Goal: Information Seeking & Learning: Learn about a topic

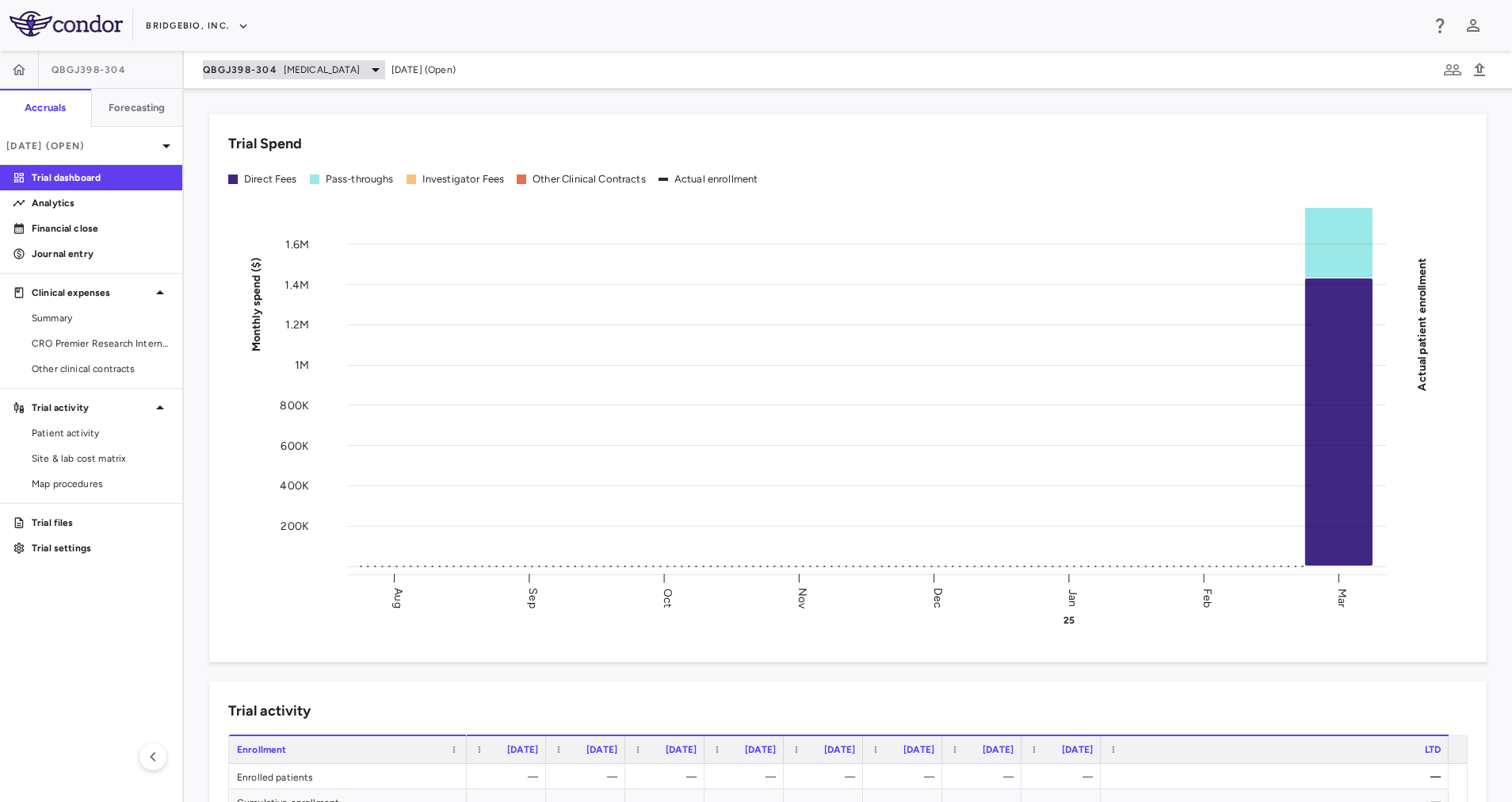
click at [306, 70] on span "[MEDICAL_DATA]" at bounding box center [322, 69] width 76 height 14
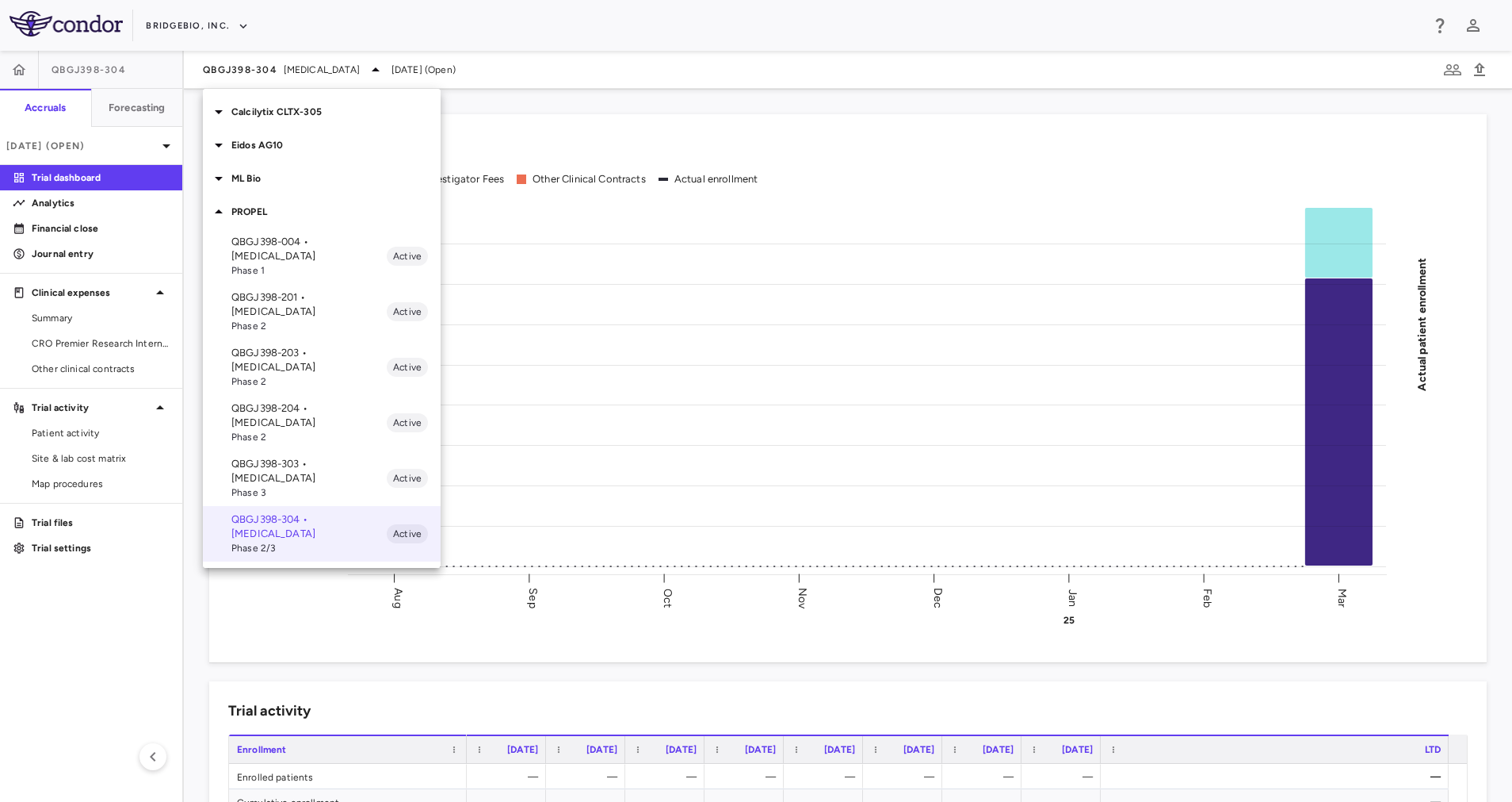
click at [287, 208] on p "PROPEL" at bounding box center [336, 212] width 209 height 14
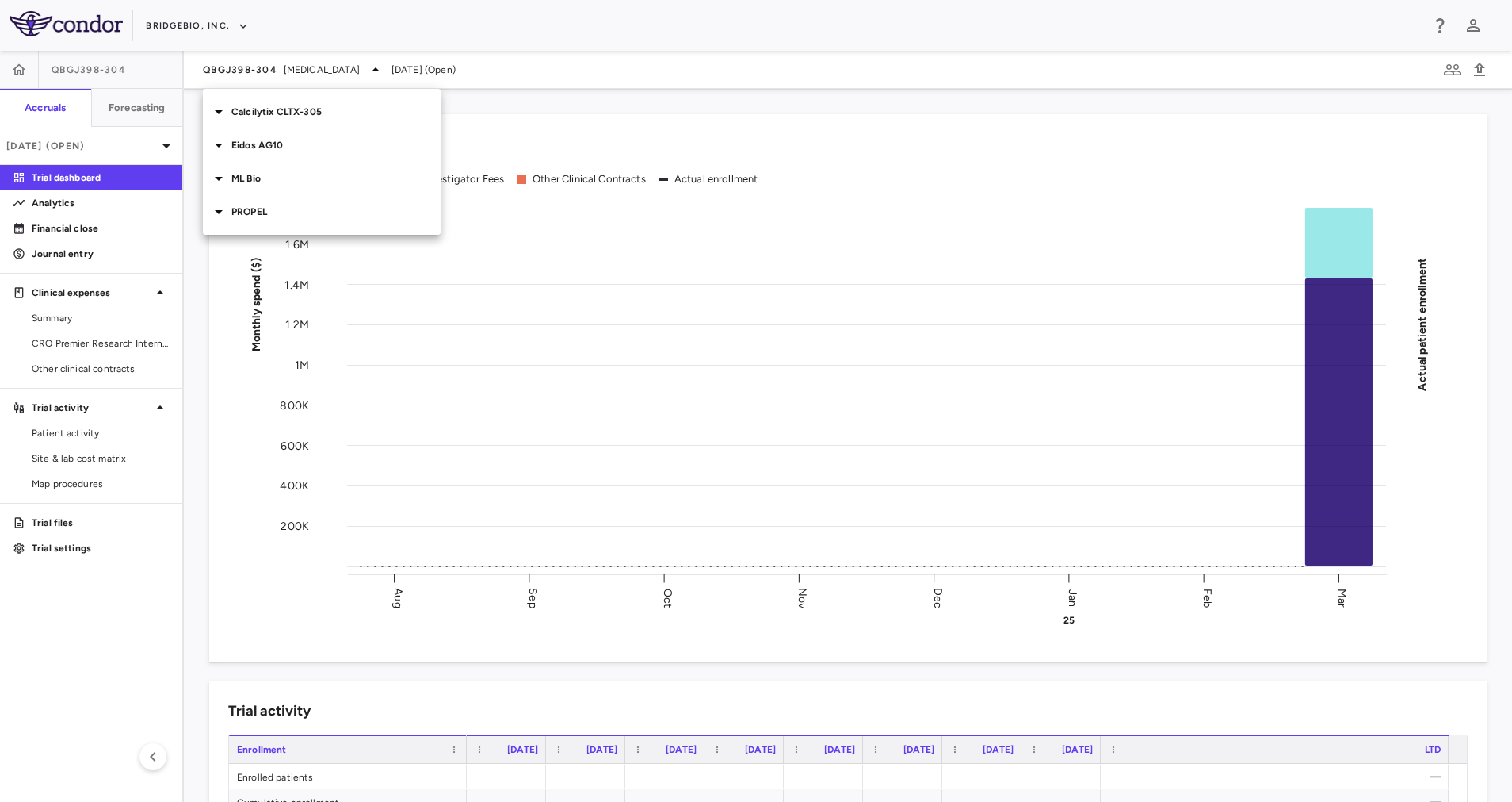
click at [276, 177] on p "ML Bio" at bounding box center [336, 178] width 209 height 14
click at [308, 227] on p "MLB-01-005 • Limb GirdleMuscular [MEDICAL_DATA]" at bounding box center [309, 223] width 155 height 43
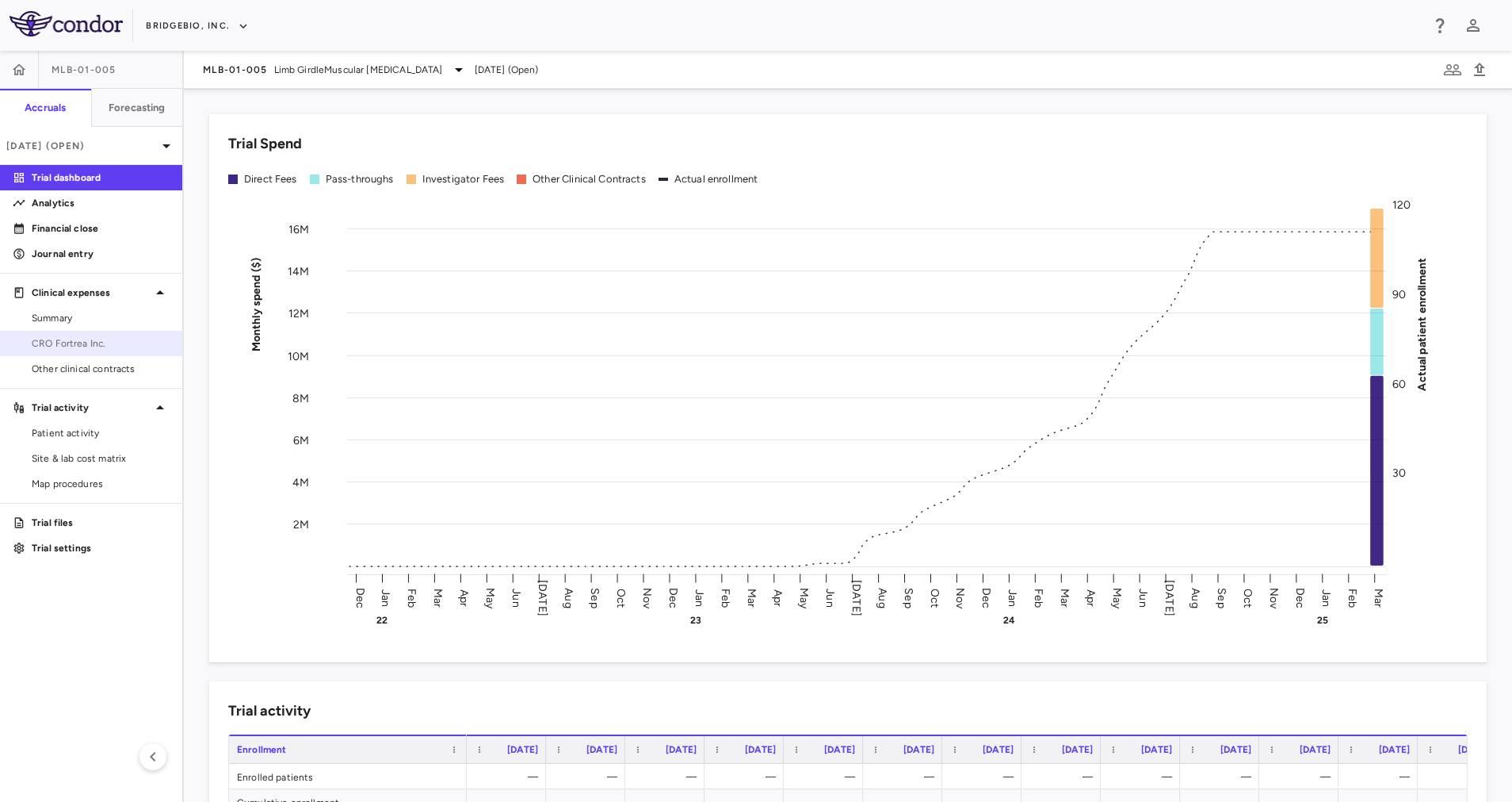
click at [115, 346] on span "CRO Fortrea Inc." at bounding box center [101, 343] width 138 height 14
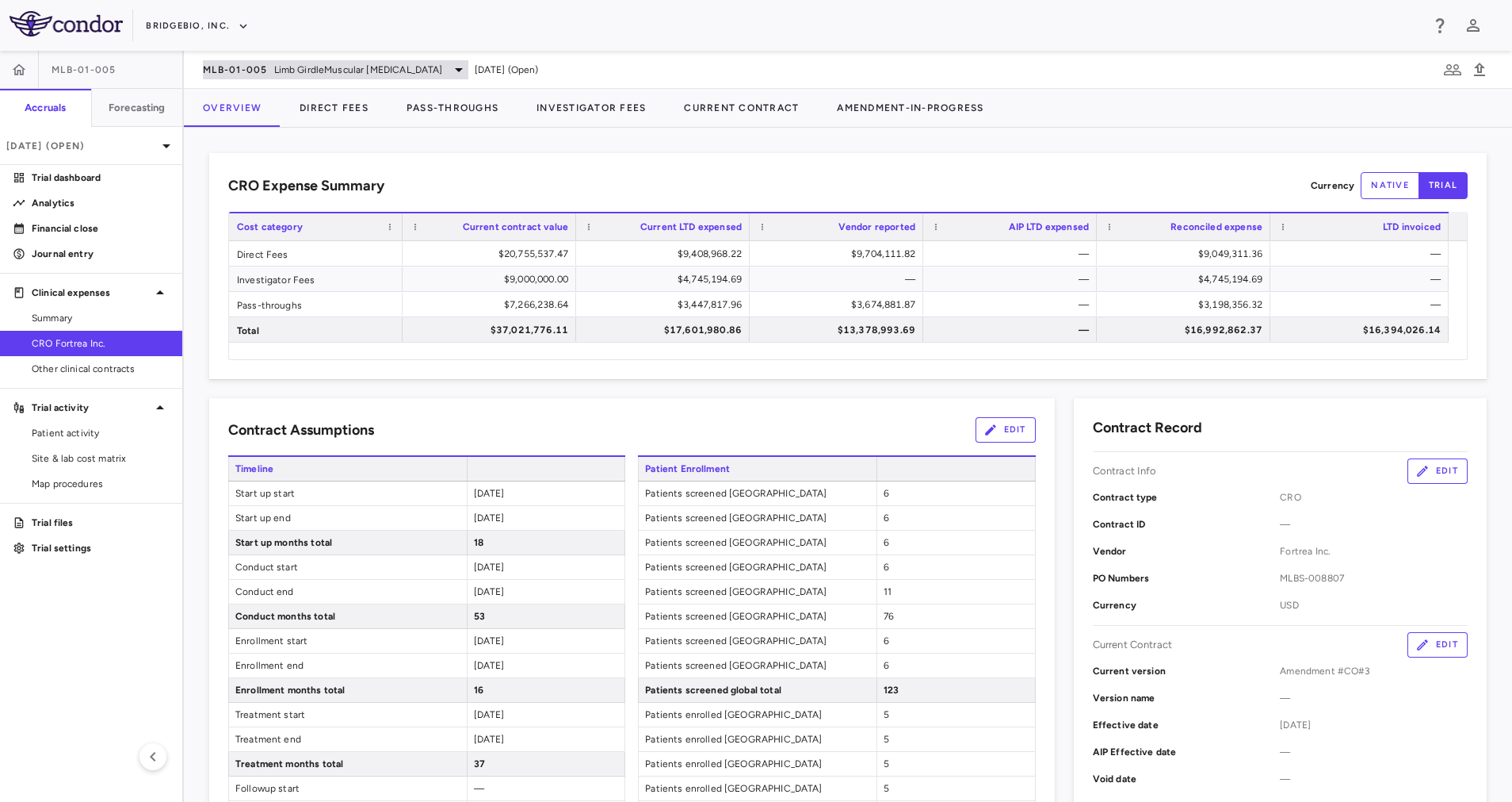
click at [412, 68] on div "MLB-01-005 Limb GirdleMuscular [MEDICAL_DATA]" at bounding box center [335, 69] width 265 height 19
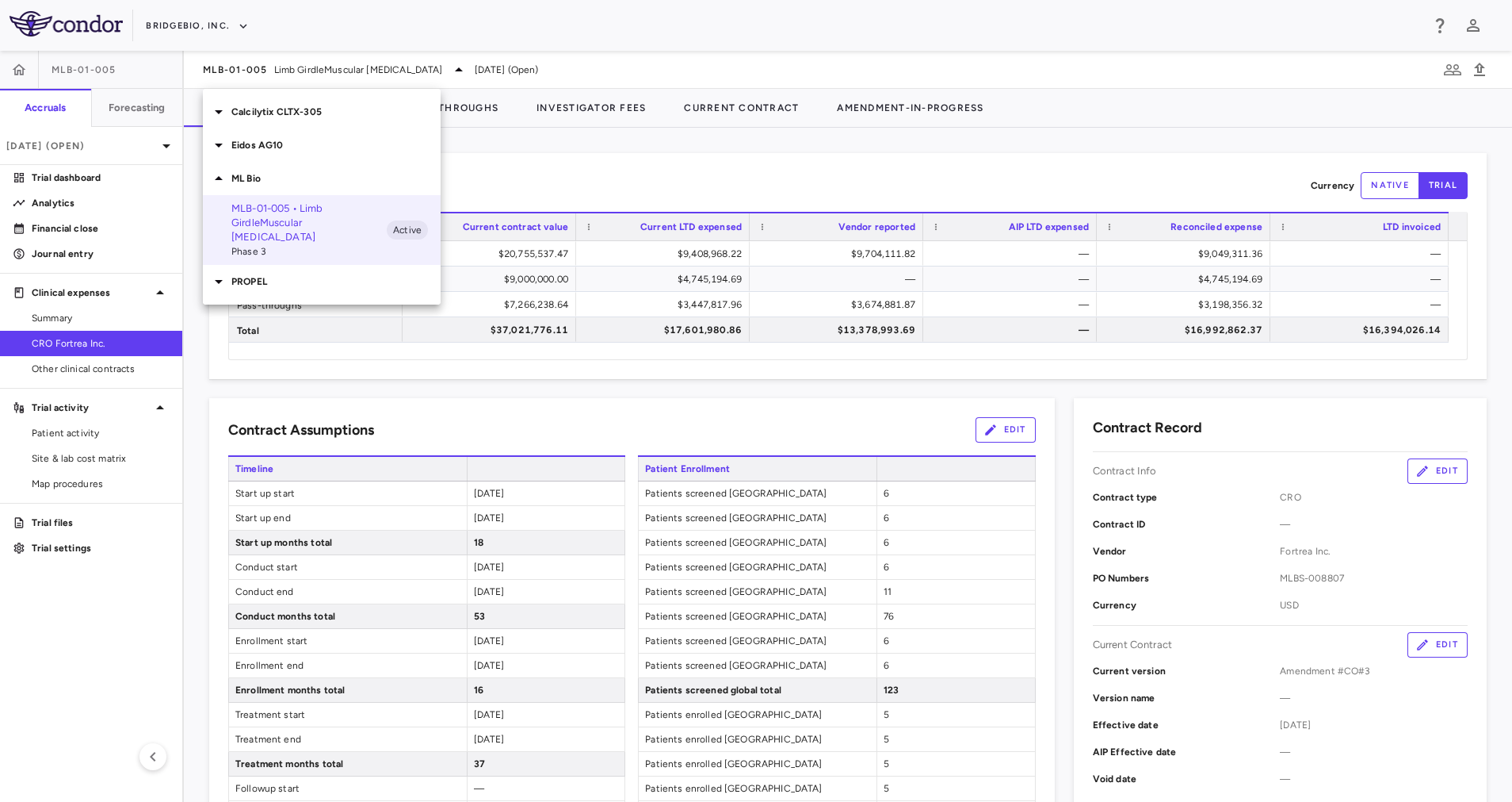
click at [291, 137] on div "Eidos AG10" at bounding box center [322, 144] width 238 height 33
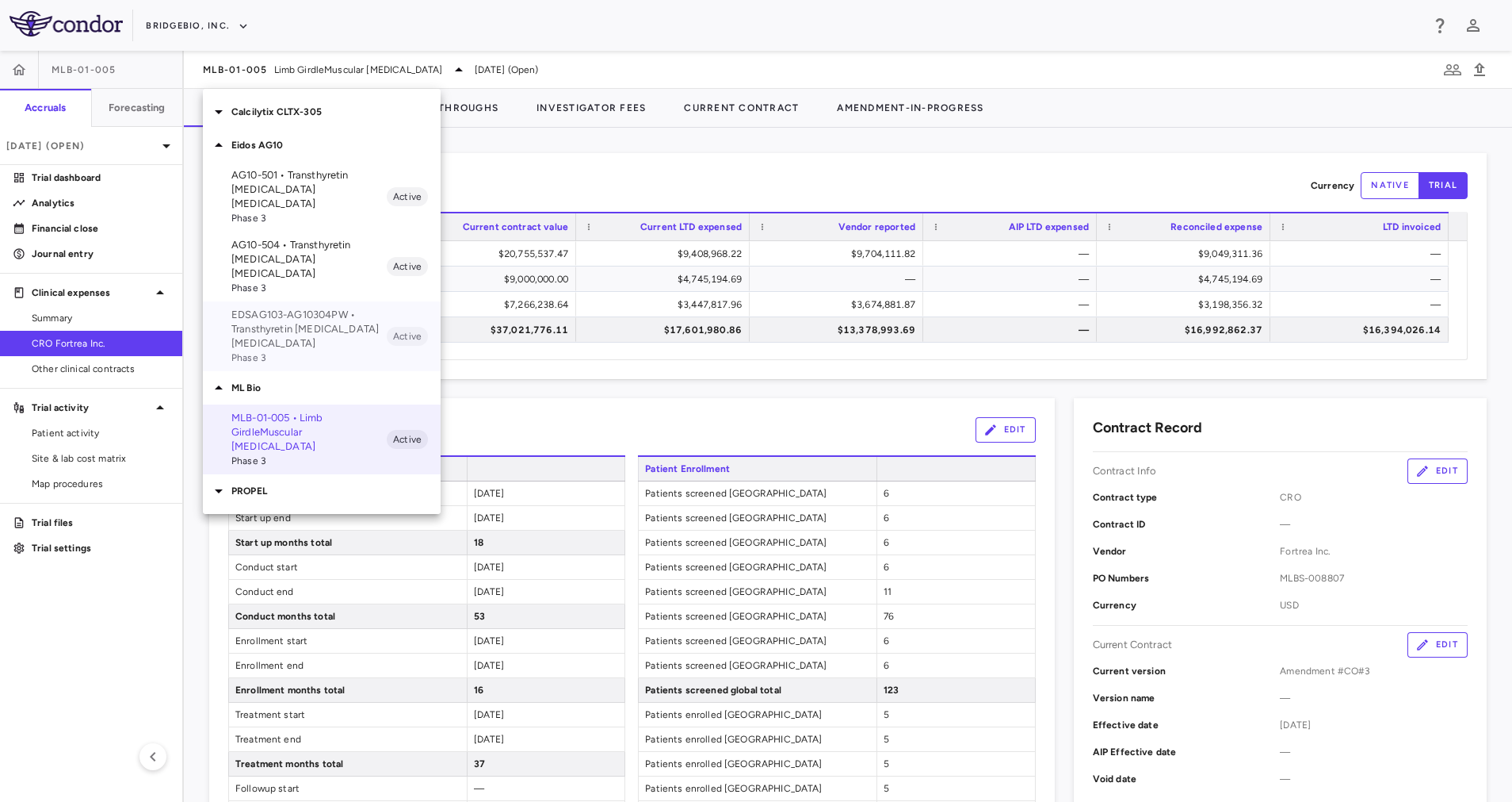
click at [335, 308] on p "EDSAG103-AG10304PW • Transthyretin [MEDICAL_DATA] [MEDICAL_DATA]" at bounding box center [309, 329] width 155 height 43
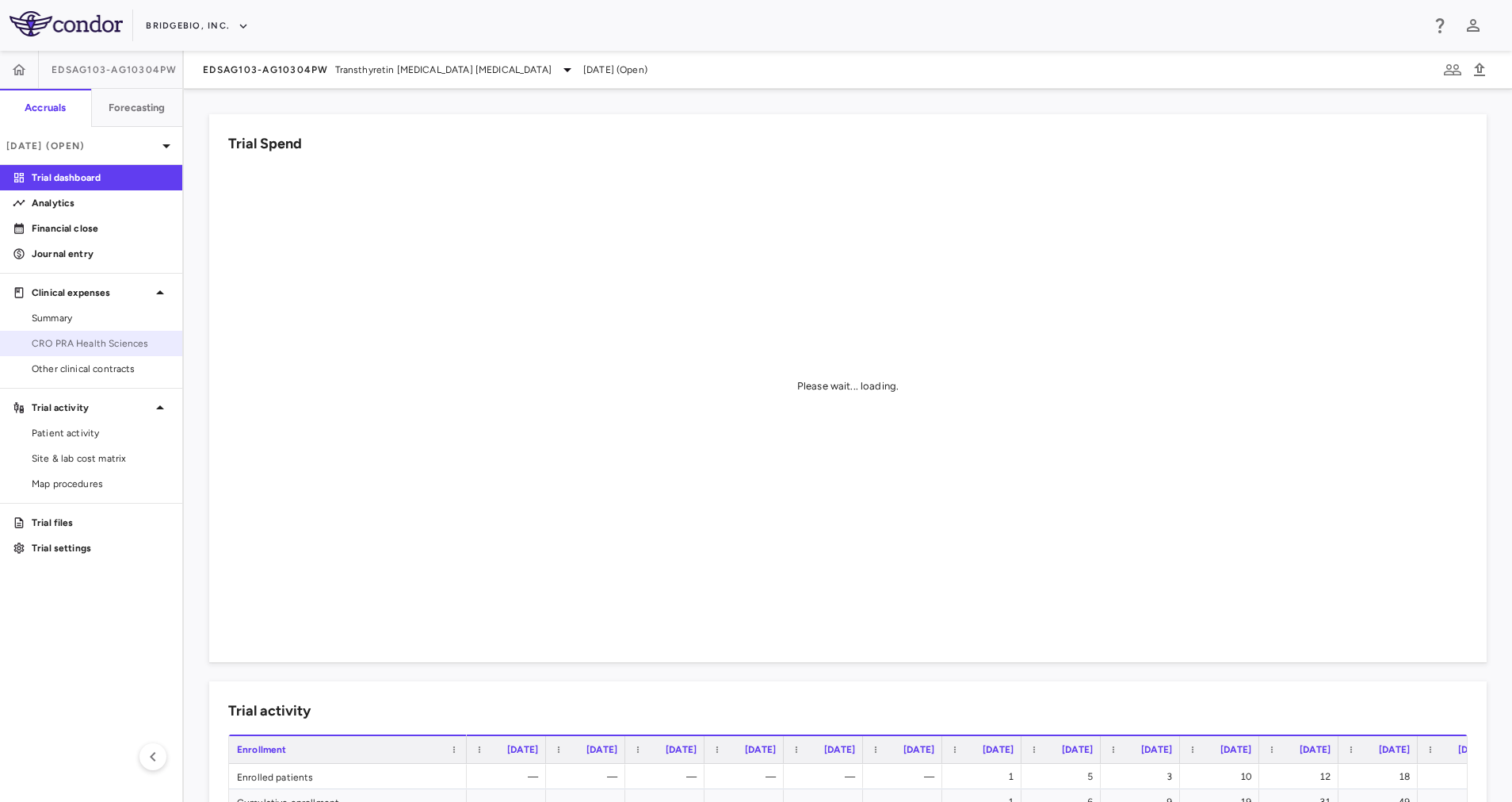
click at [74, 345] on span "CRO PRA Health Sciences" at bounding box center [101, 343] width 138 height 14
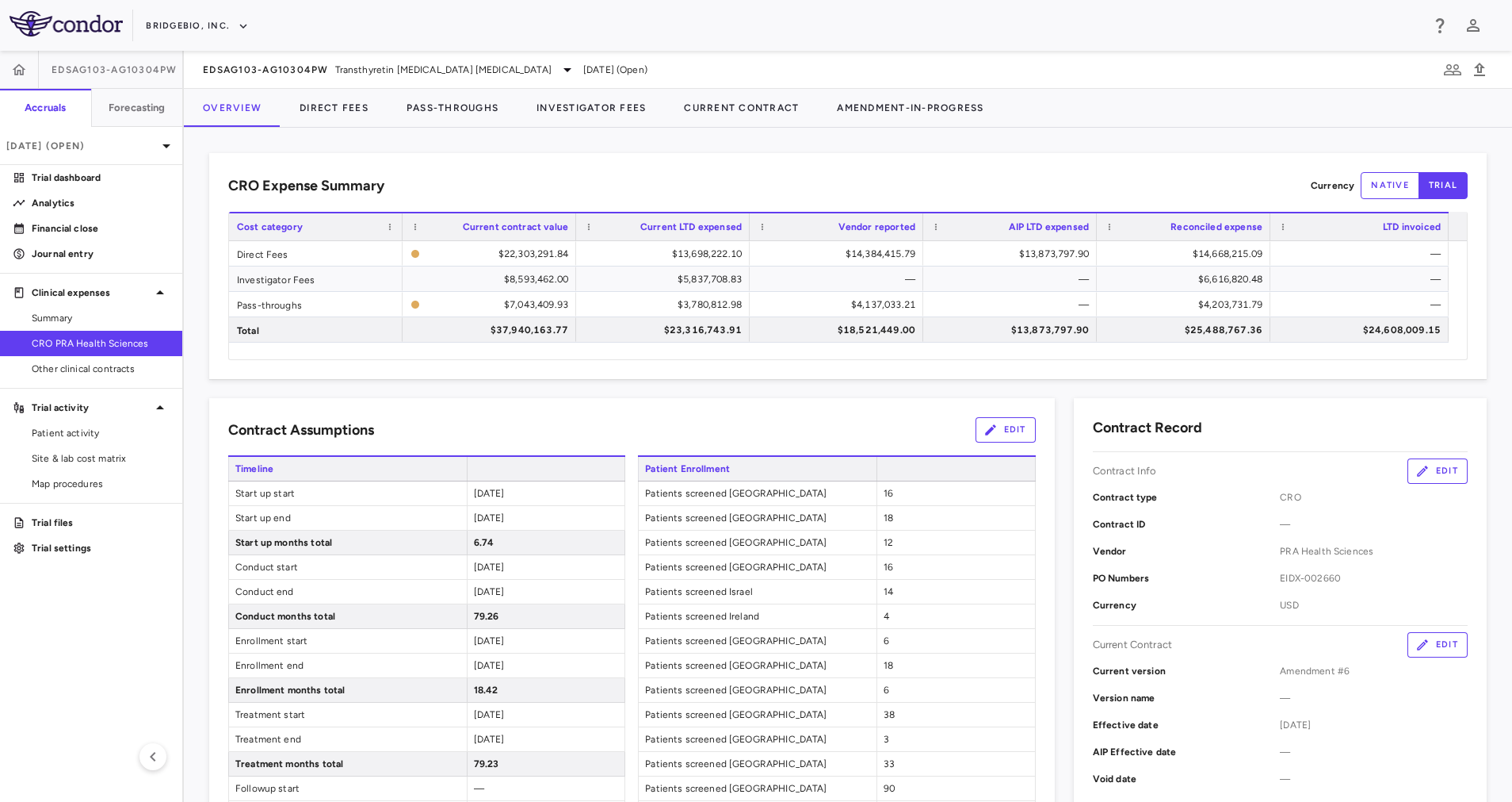
click at [409, 58] on div "EDSAG103-AG10304PW Transthyretin [MEDICAL_DATA] [MEDICAL_DATA] [DATE] (Open)" at bounding box center [848, 69] width 1328 height 38
click at [410, 73] on span "Transthyretin [MEDICAL_DATA] [MEDICAL_DATA]" at bounding box center [443, 69] width 217 height 14
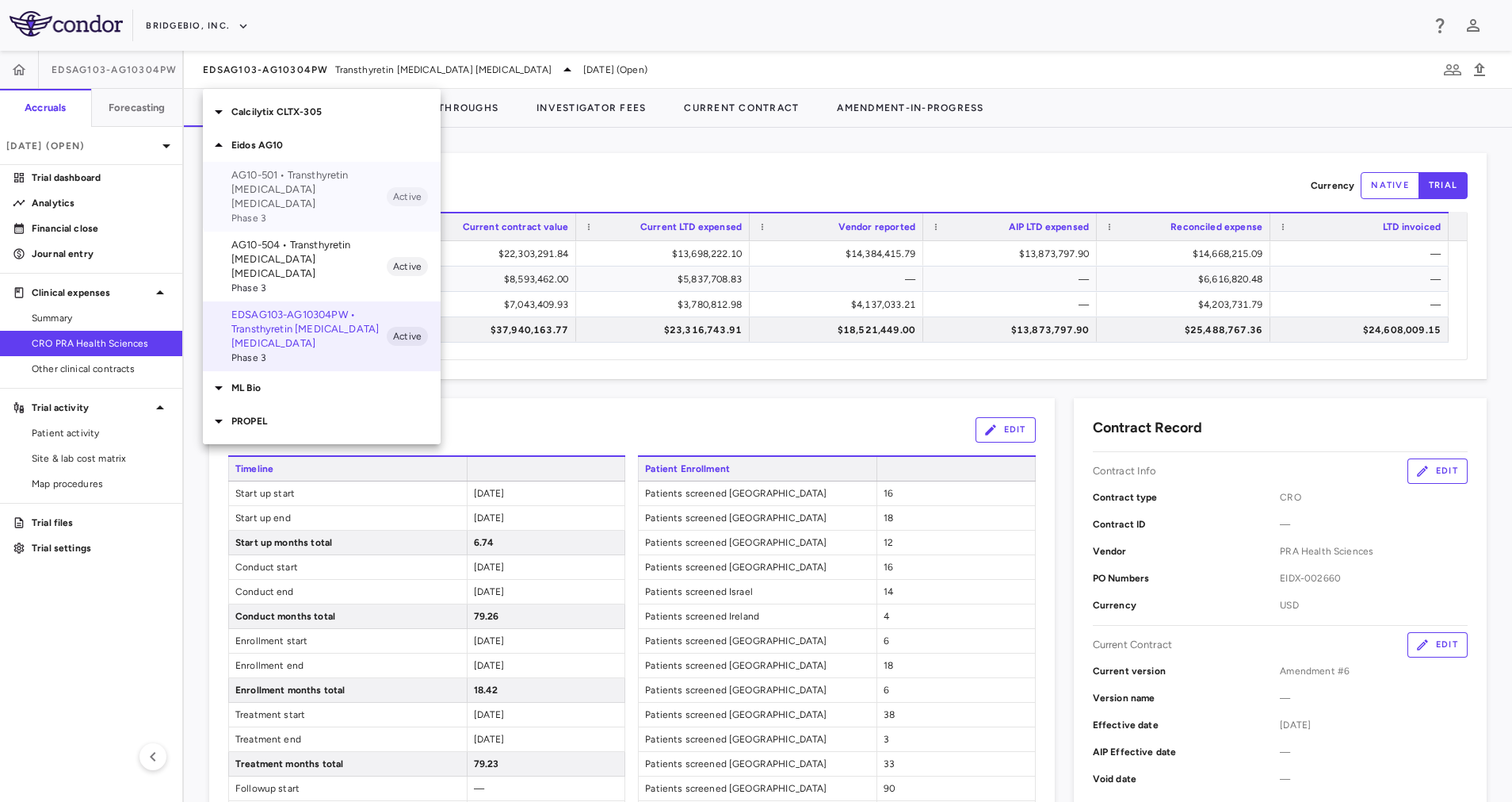
click at [349, 193] on p "AG10-501 • Transthyretin [MEDICAL_DATA] [MEDICAL_DATA]" at bounding box center [309, 189] width 155 height 43
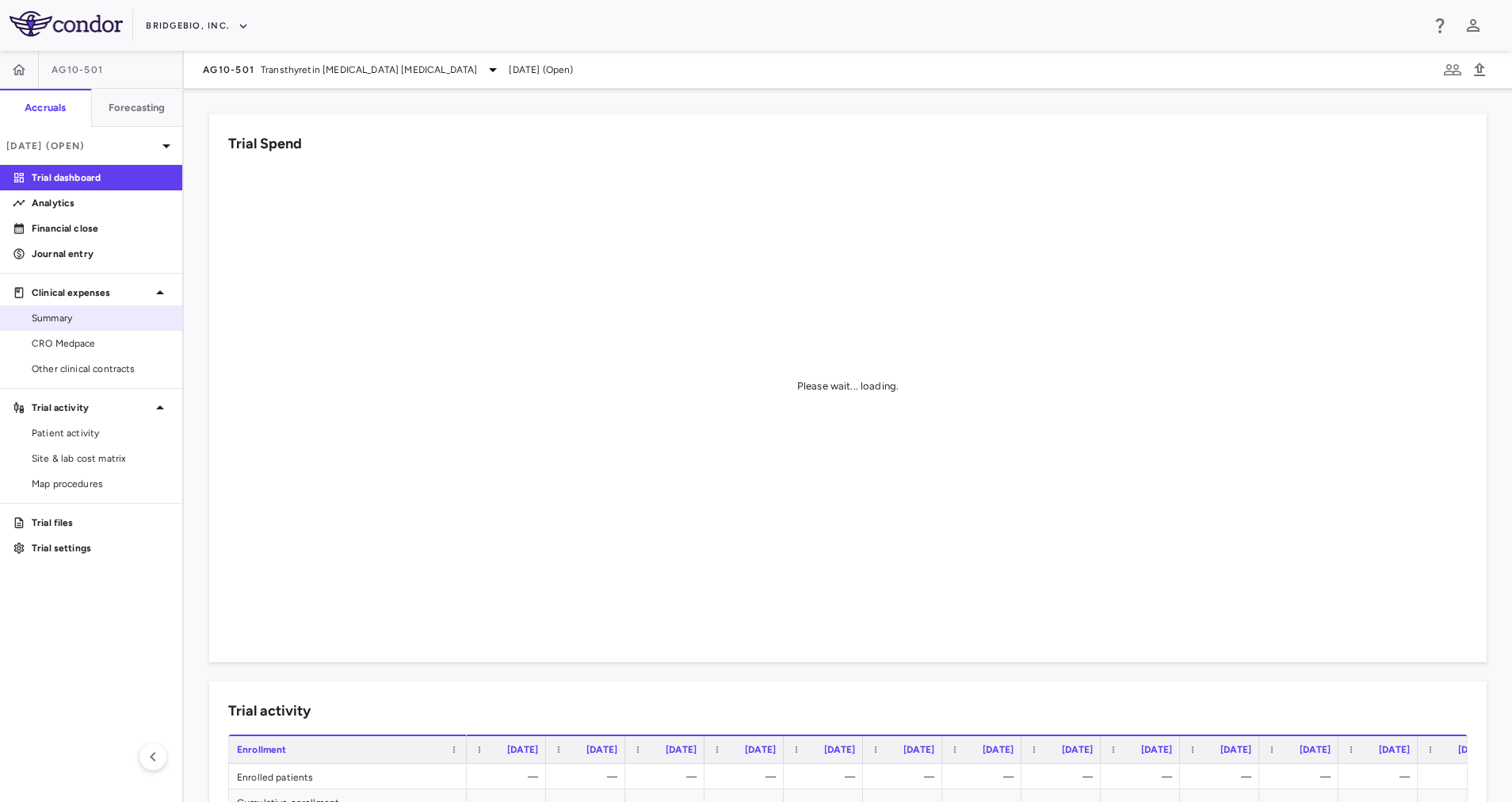
click at [92, 330] on div "Summary" at bounding box center [91, 318] width 182 height 25
click at [94, 346] on span "CRO Medpace" at bounding box center [101, 343] width 138 height 14
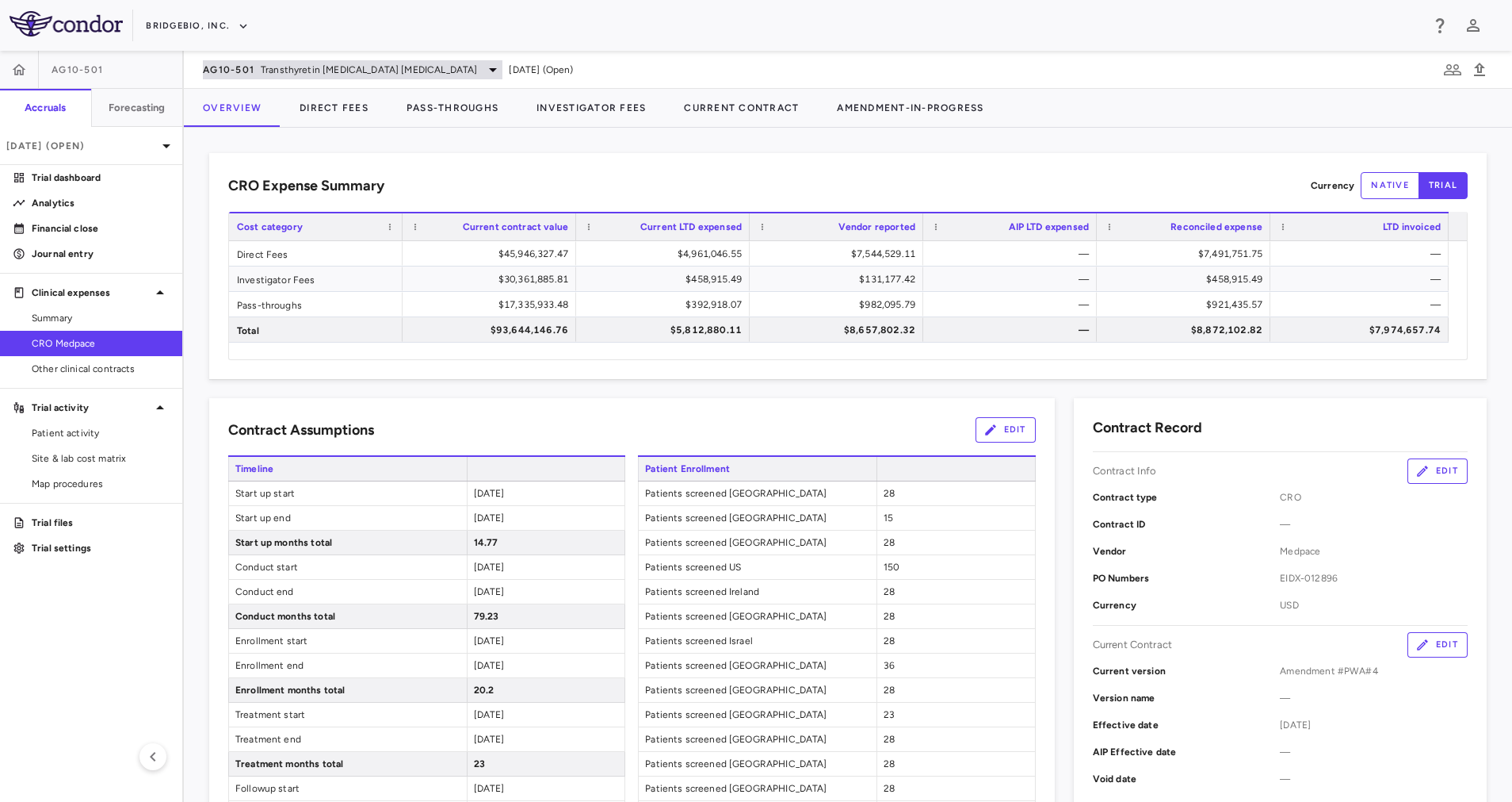
click at [331, 75] on span "Transthyretin [MEDICAL_DATA] [MEDICAL_DATA]" at bounding box center [368, 69] width 217 height 14
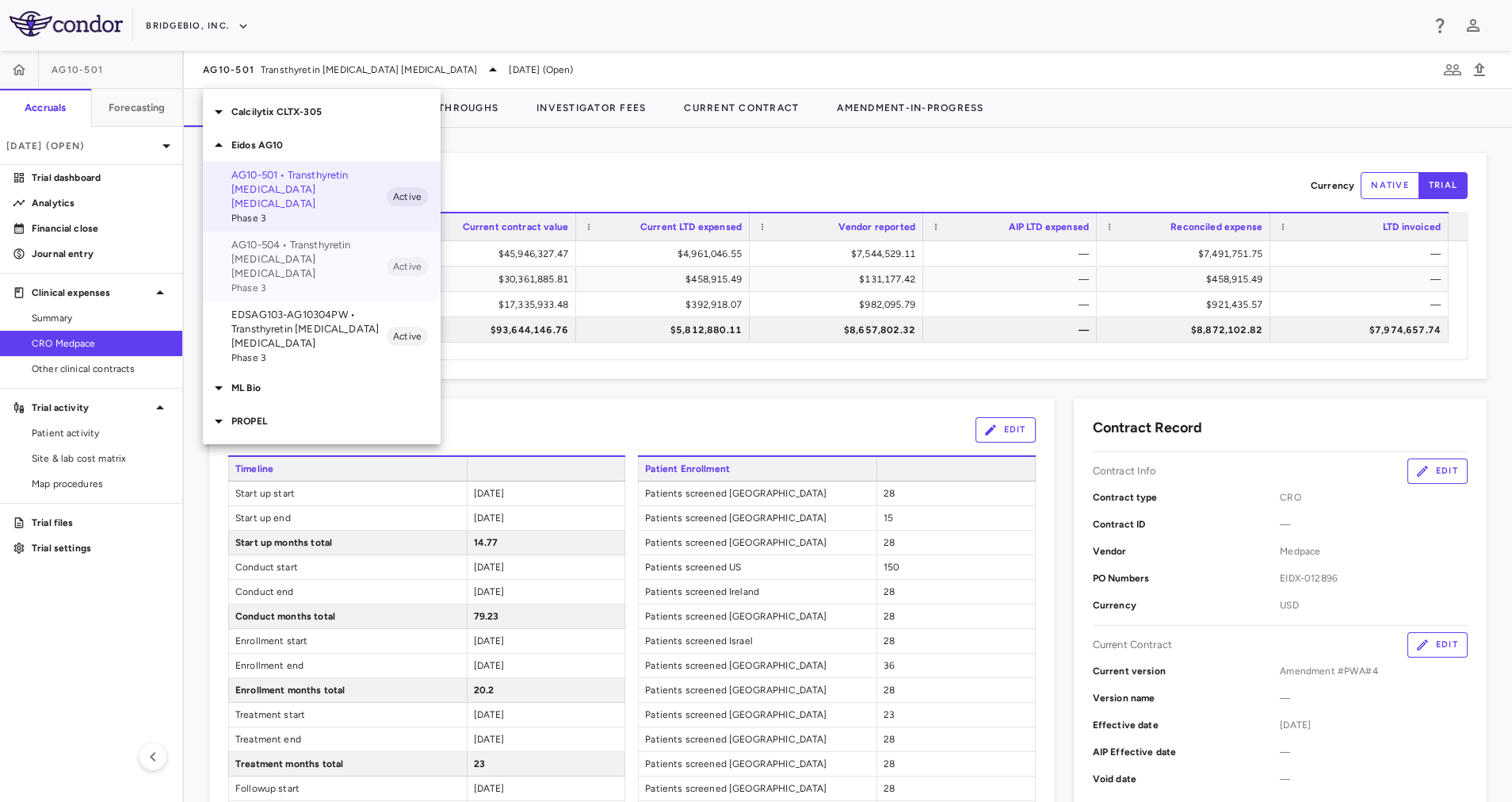
click at [321, 239] on p "AG10-504 • Transthyretin [MEDICAL_DATA] [MEDICAL_DATA]" at bounding box center [309, 259] width 155 height 43
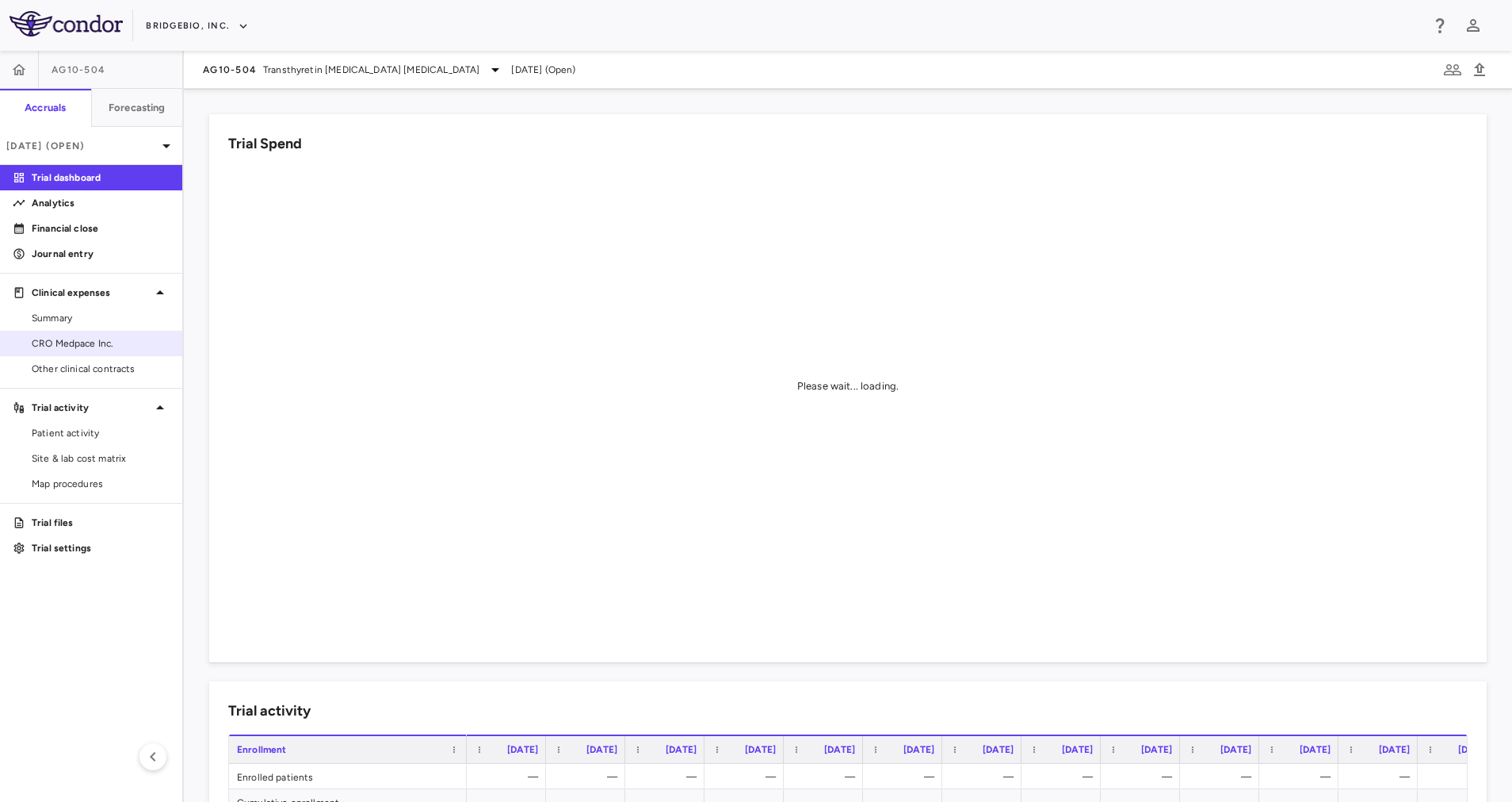
click at [96, 342] on span "CRO Medpace Inc." at bounding box center [101, 343] width 138 height 14
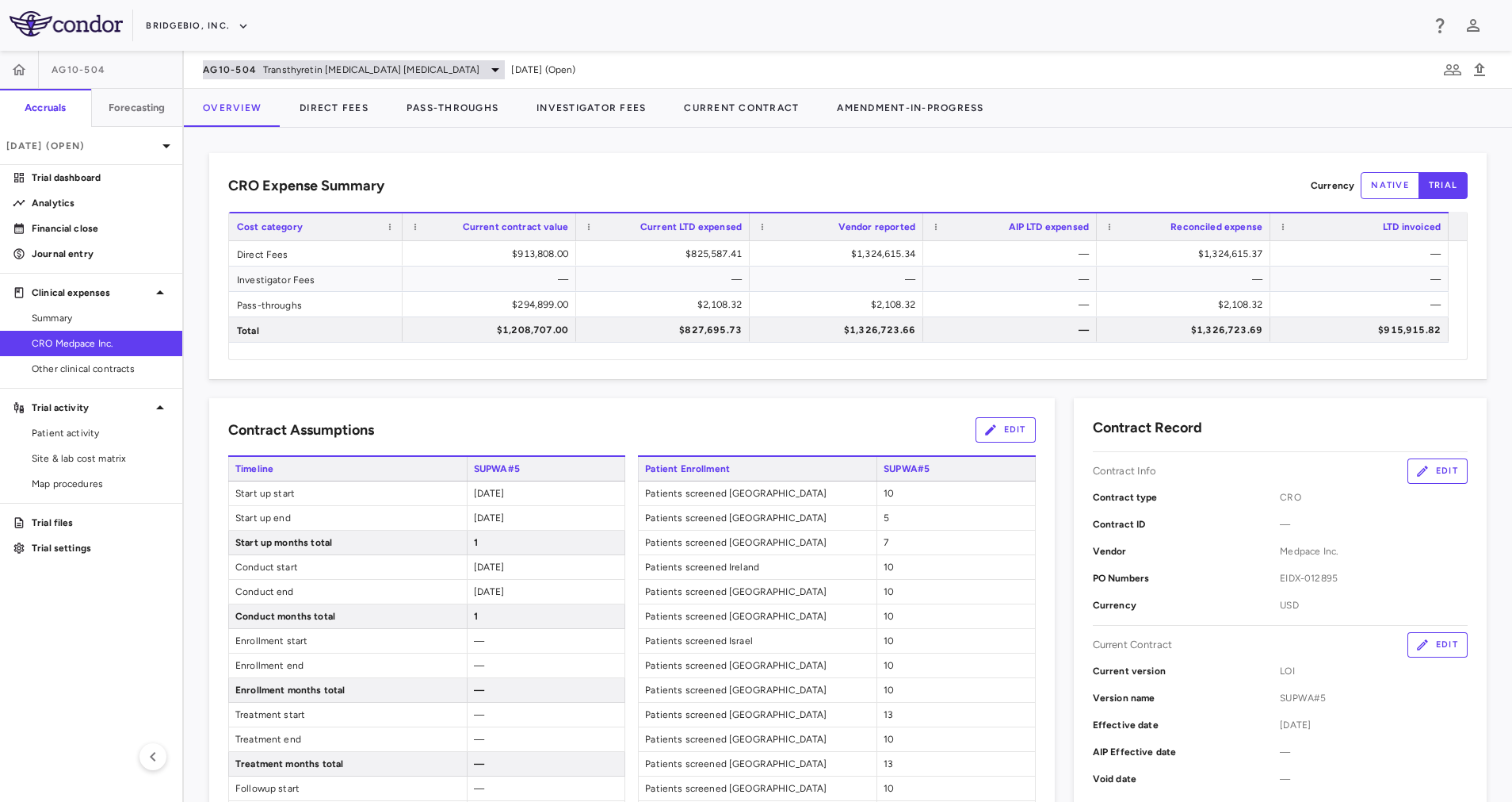
click at [414, 67] on span "Transthyretin [MEDICAL_DATA] [MEDICAL_DATA]" at bounding box center [371, 69] width 217 height 14
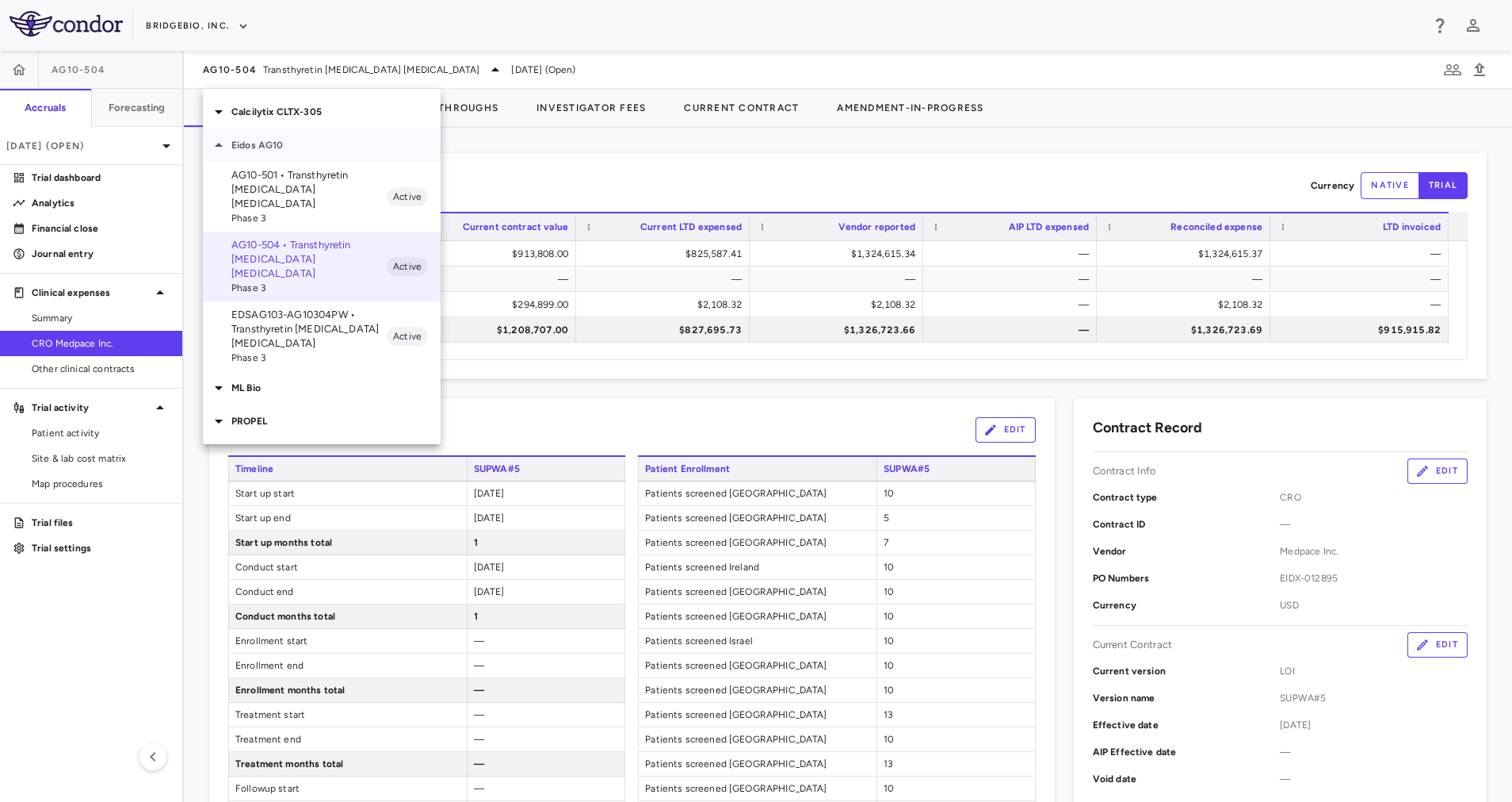
click at [247, 144] on p "Eidos AG10" at bounding box center [336, 145] width 209 height 14
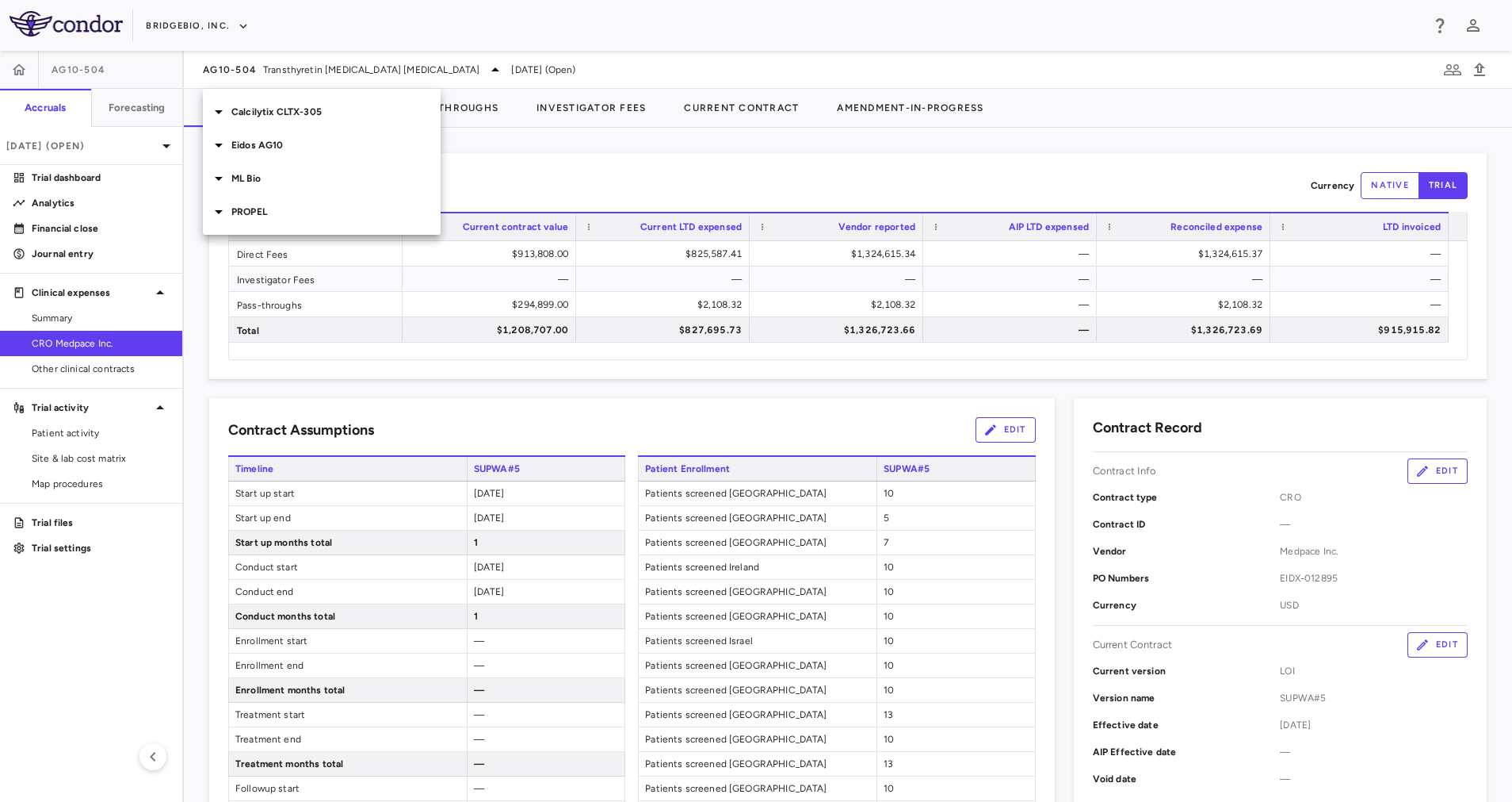
click at [298, 107] on p "Calcilytix CLTX-305" at bounding box center [336, 111] width 209 height 14
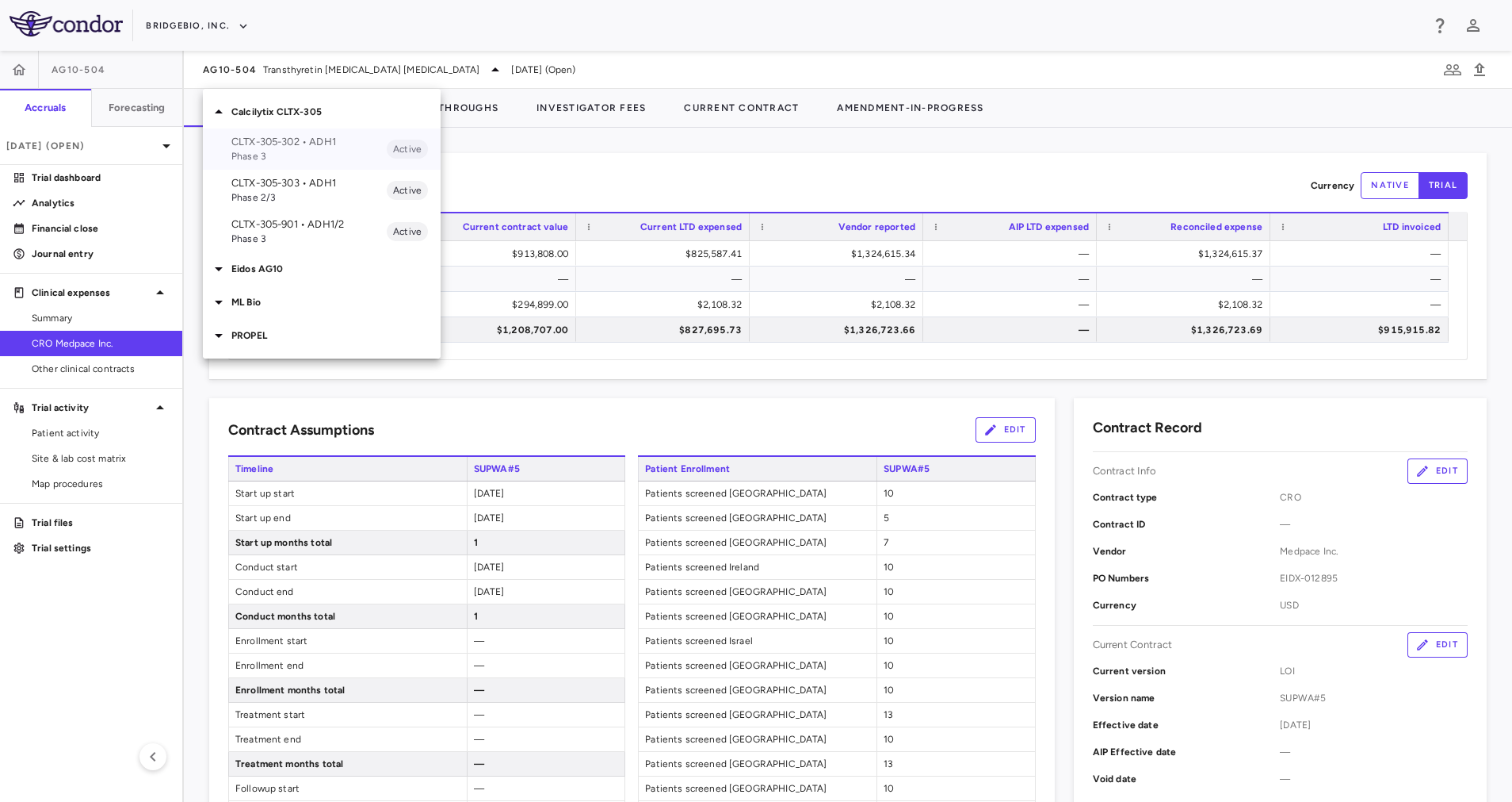
click at [329, 143] on p "CLTX-305-302 • ADH1" at bounding box center [309, 142] width 155 height 14
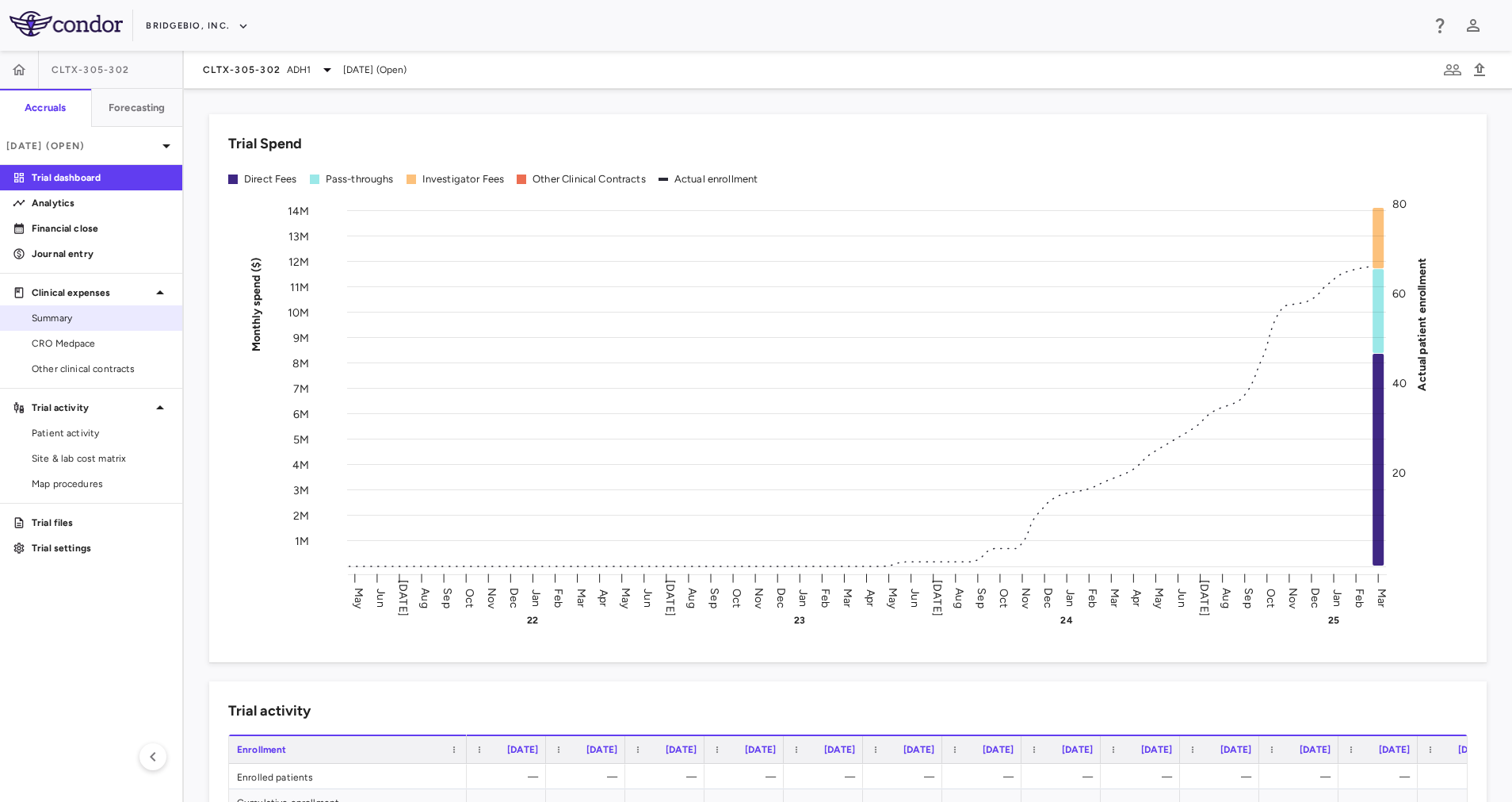
drag, startPoint x: 106, startPoint y: 336, endPoint x: 161, endPoint y: 321, distance: 57.0
click at [106, 336] on span "CRO Medpace" at bounding box center [101, 343] width 138 height 14
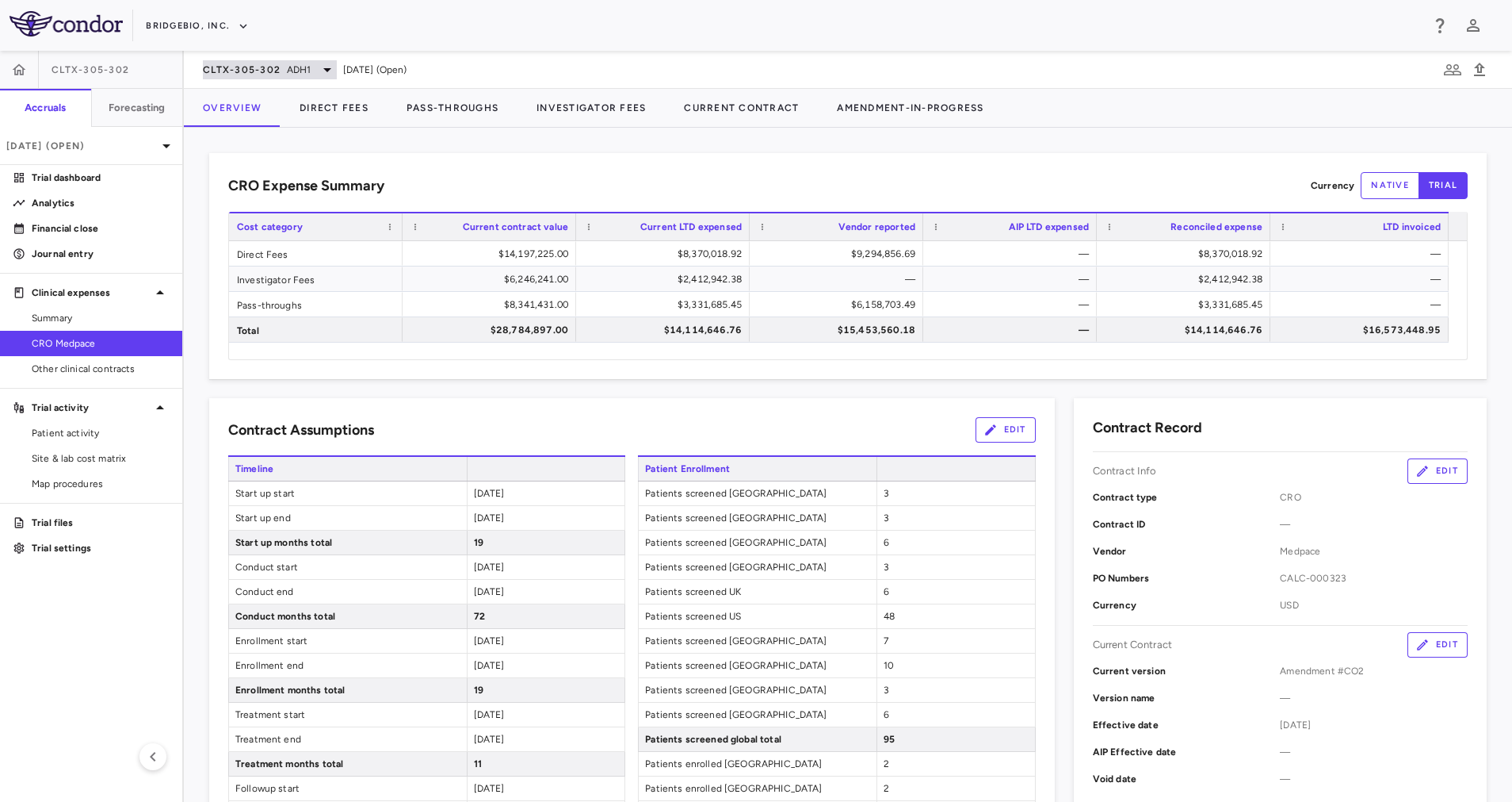
click at [319, 66] on icon at bounding box center [327, 69] width 19 height 19
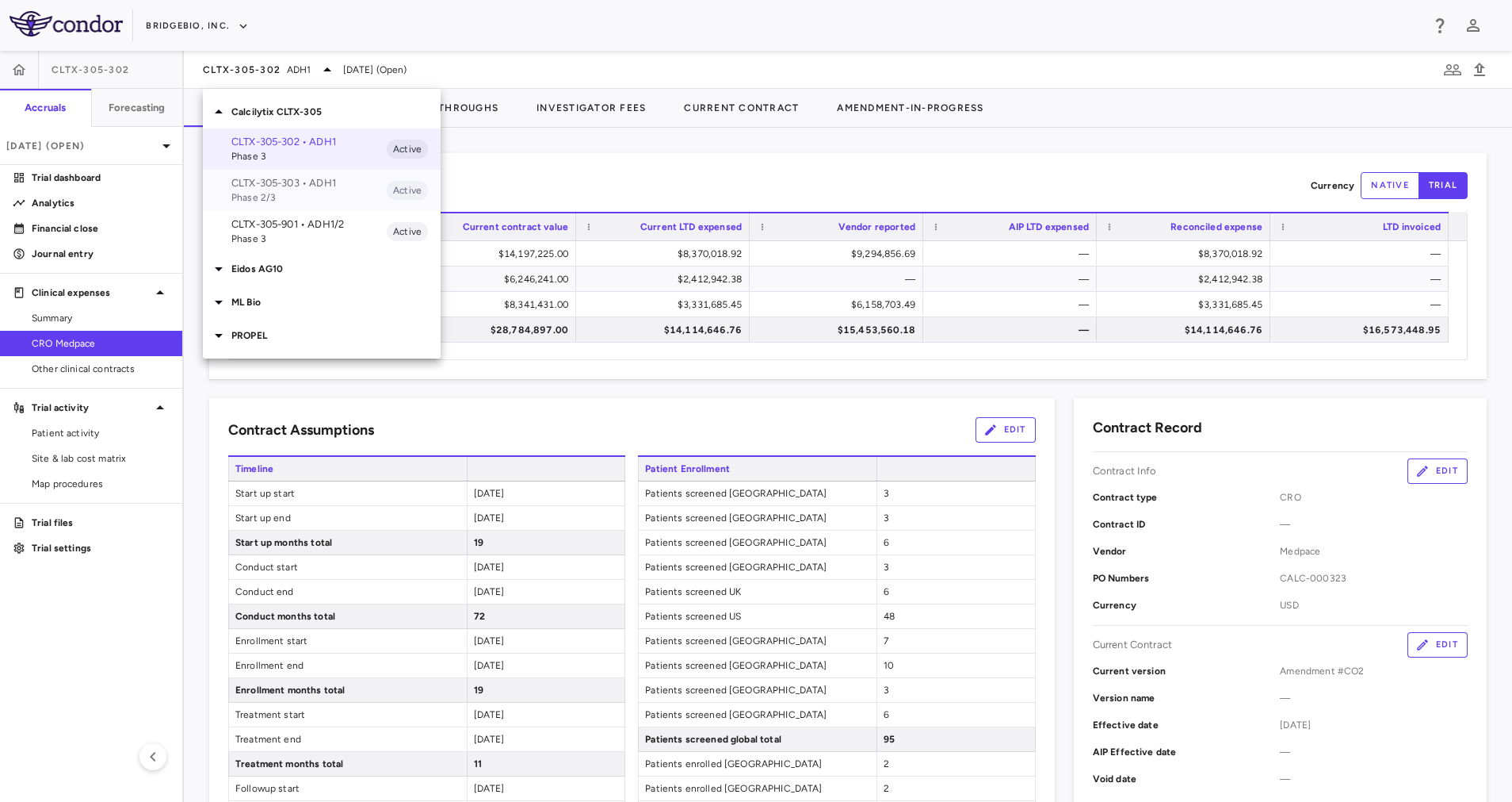
click at [318, 191] on span "Phase 2/3" at bounding box center [309, 197] width 155 height 14
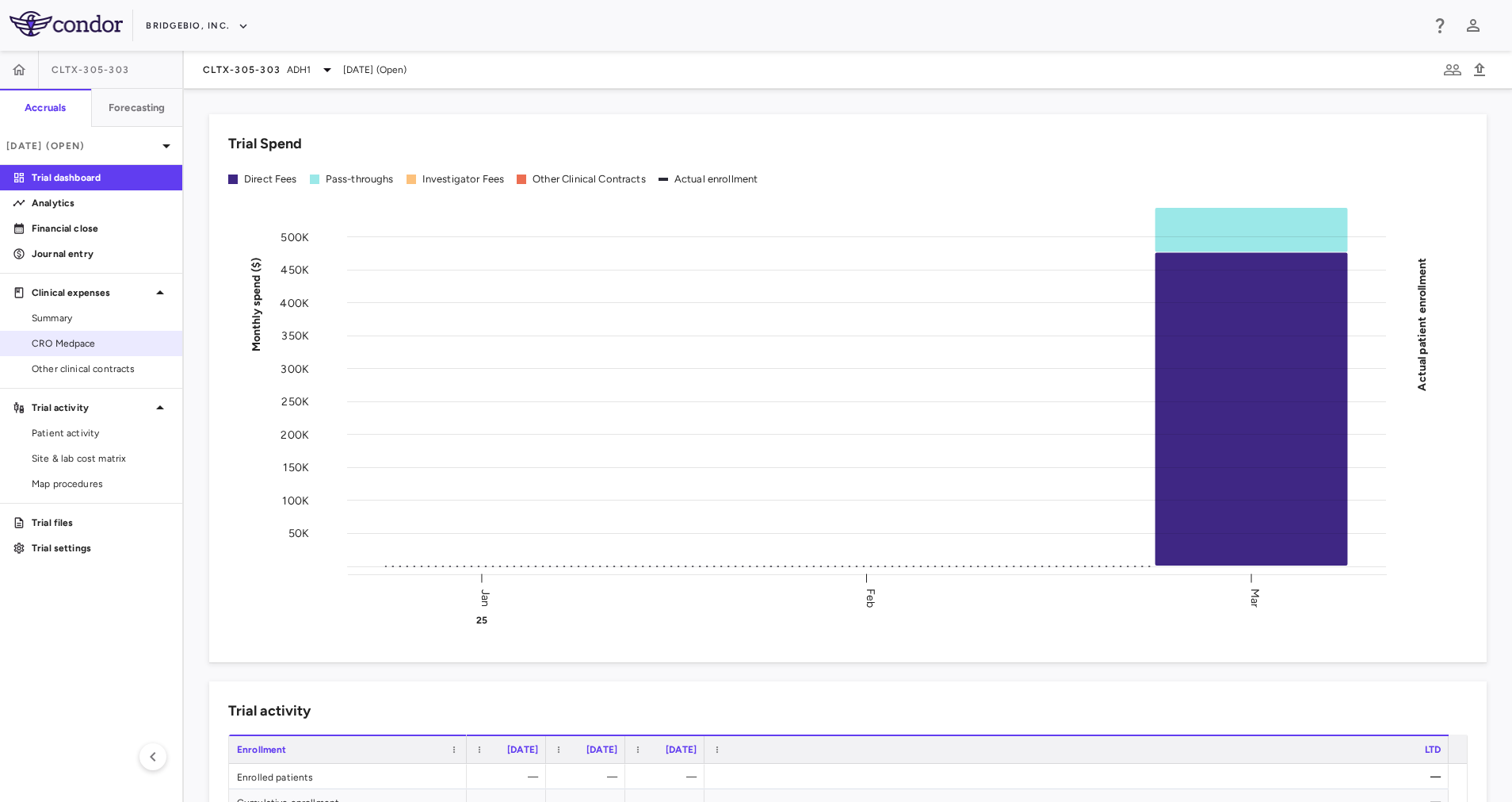
click at [100, 334] on link "CRO Medpace" at bounding box center [91, 343] width 182 height 24
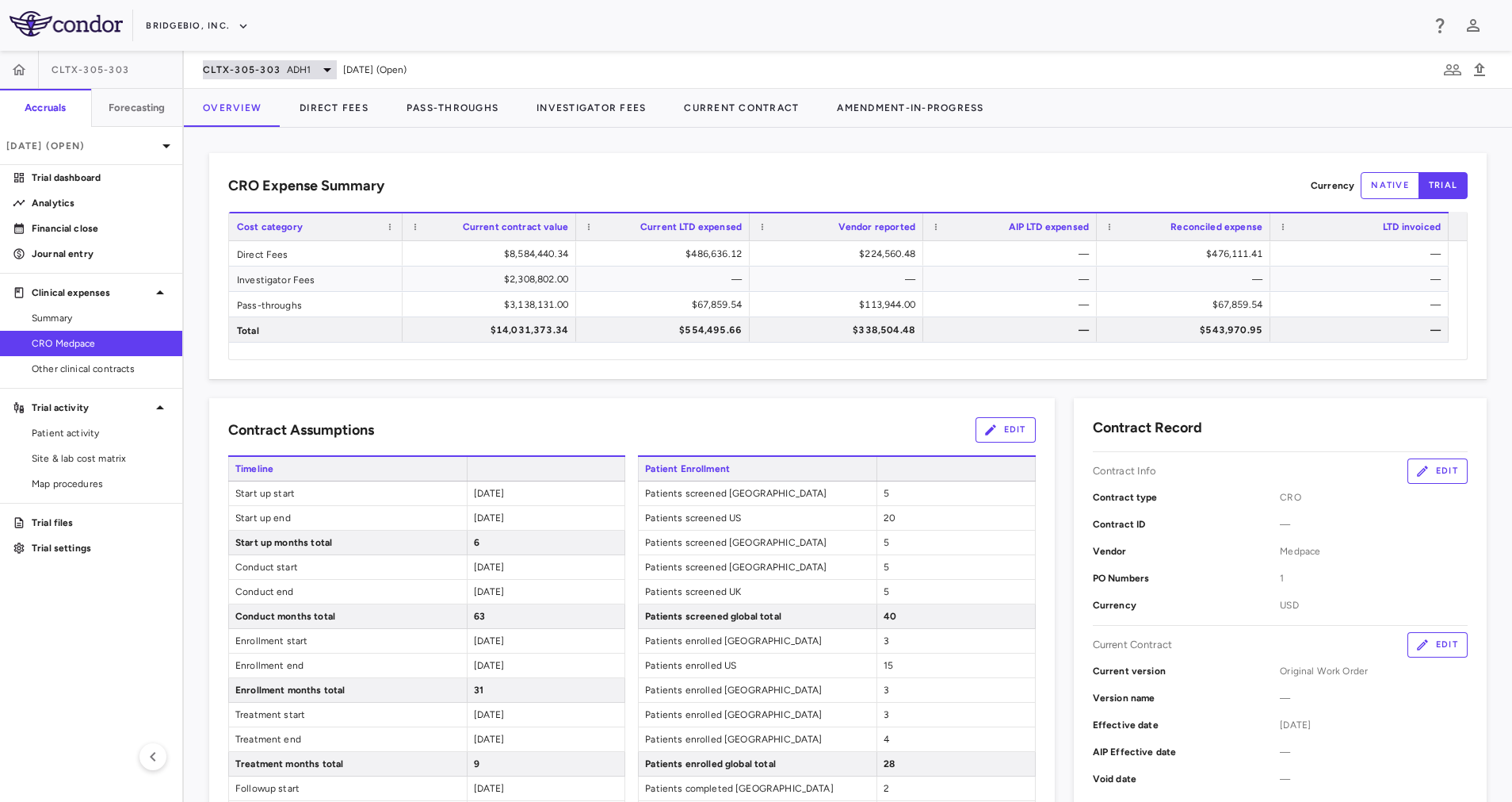
click at [328, 78] on icon at bounding box center [327, 69] width 19 height 19
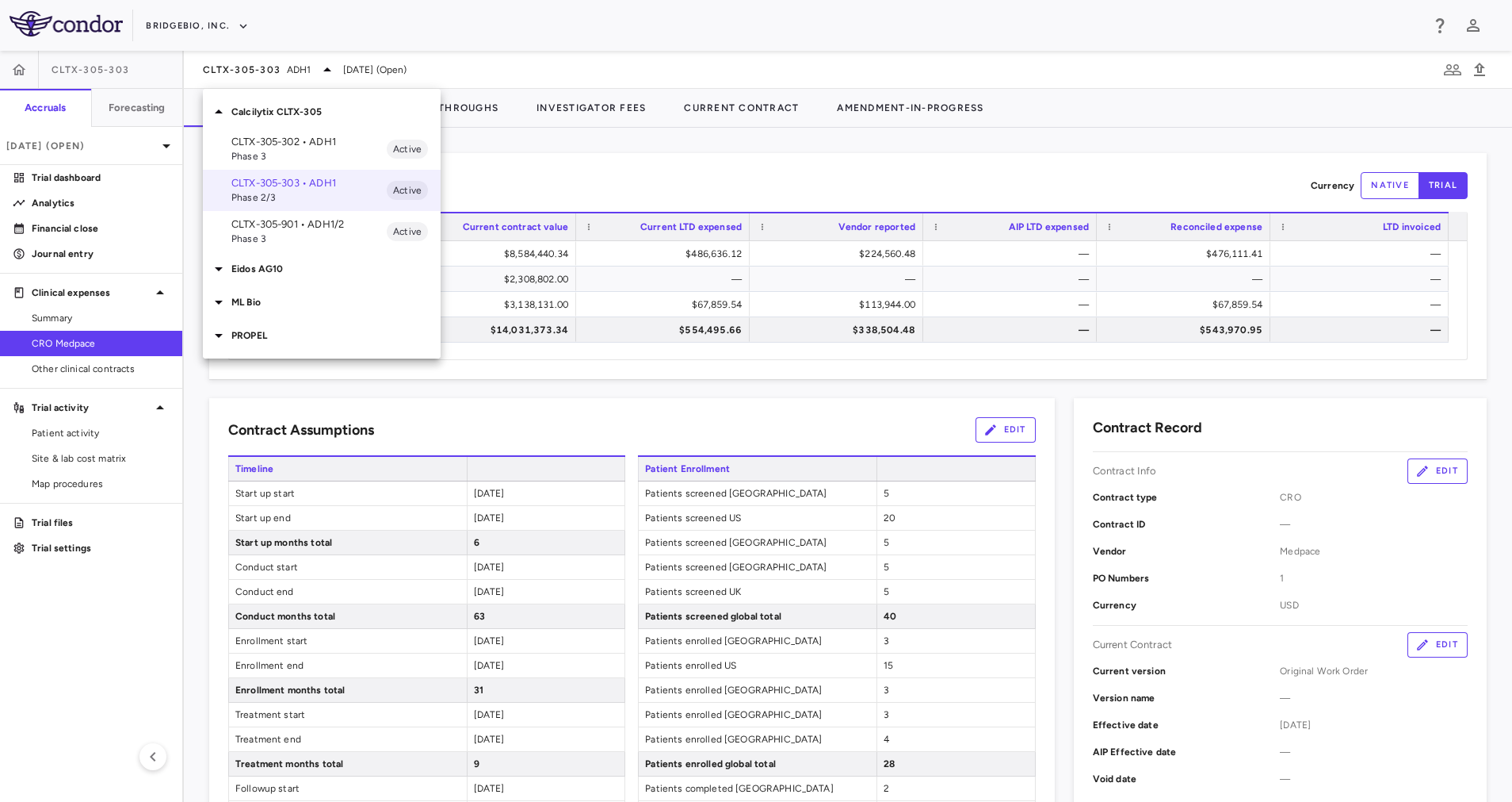
click at [309, 229] on p "CLTX-305-901 • ADH1/2" at bounding box center [309, 224] width 155 height 14
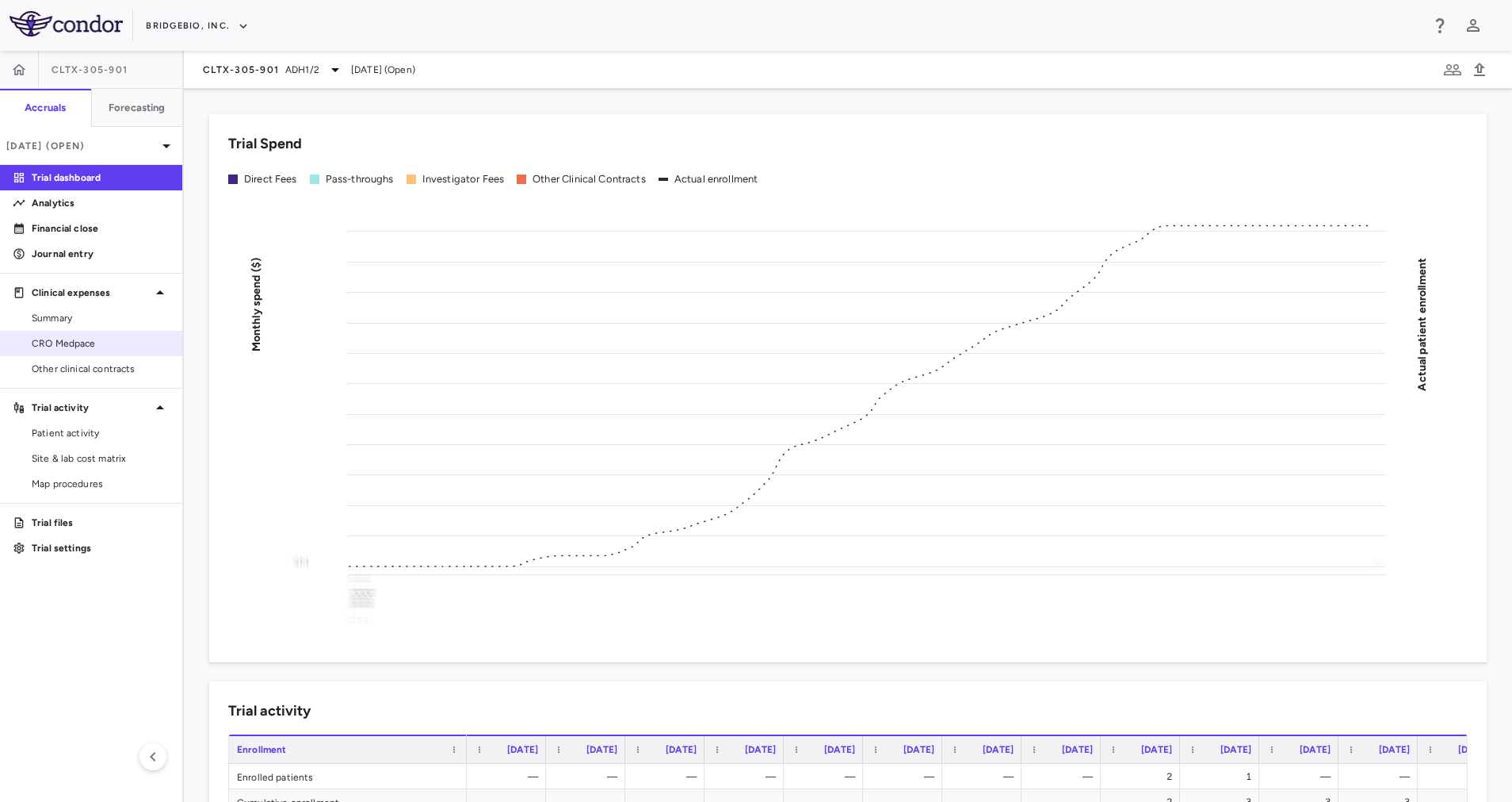
click at [81, 342] on span "CRO Medpace" at bounding box center [101, 343] width 138 height 14
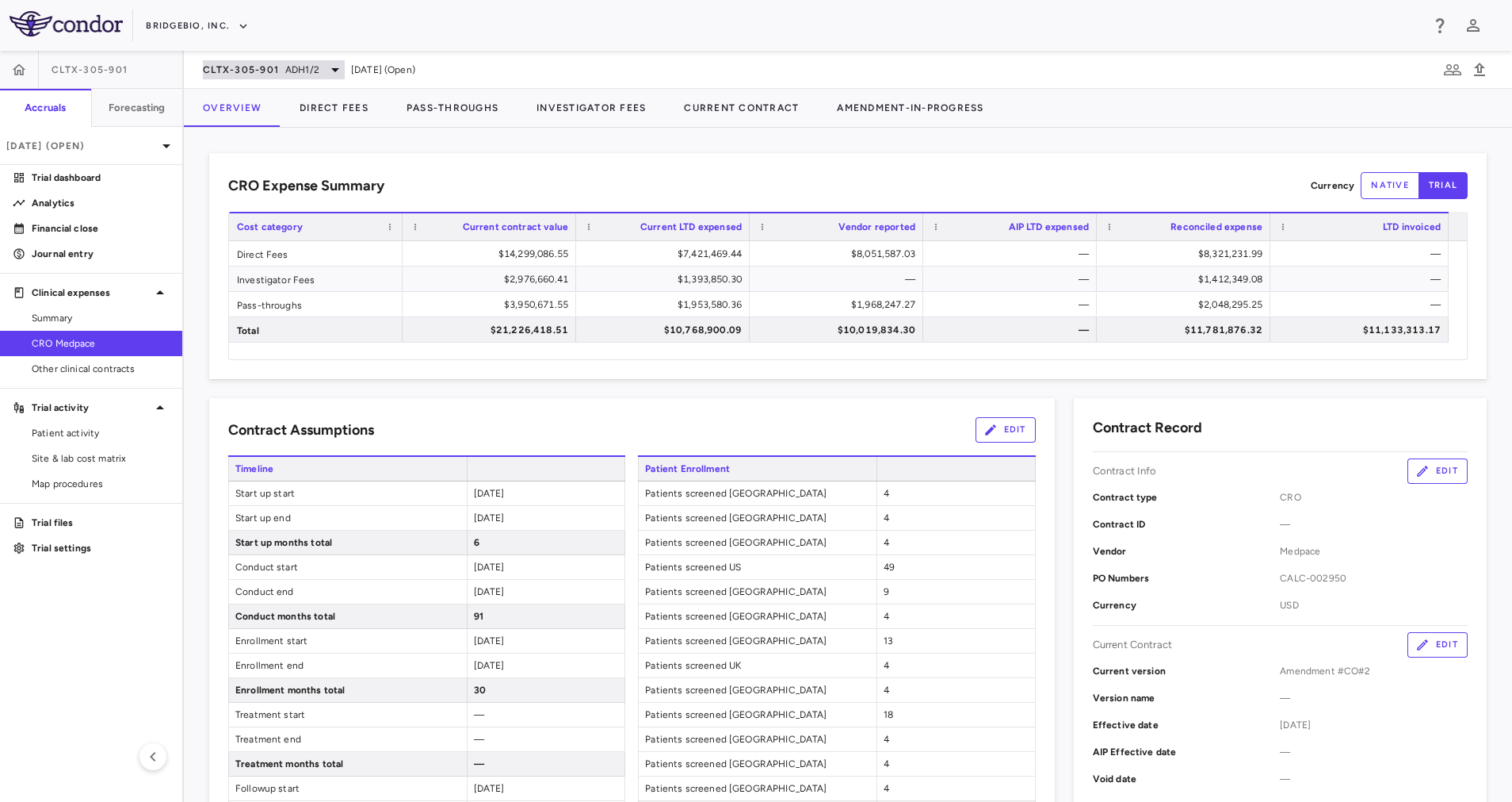
click at [326, 78] on icon at bounding box center [335, 69] width 19 height 19
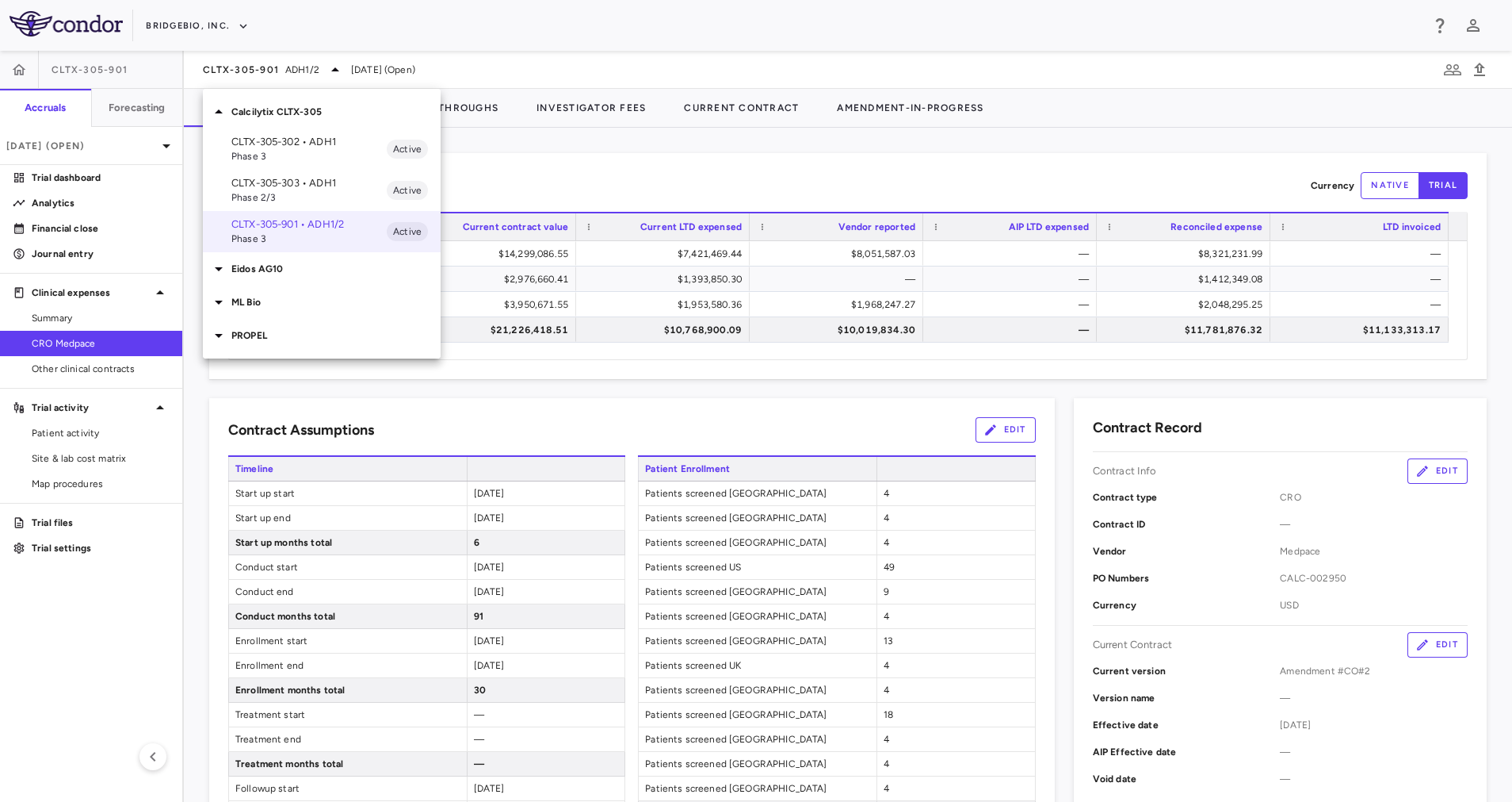
click at [281, 121] on div "Calcilytix CLTX-305" at bounding box center [322, 111] width 238 height 33
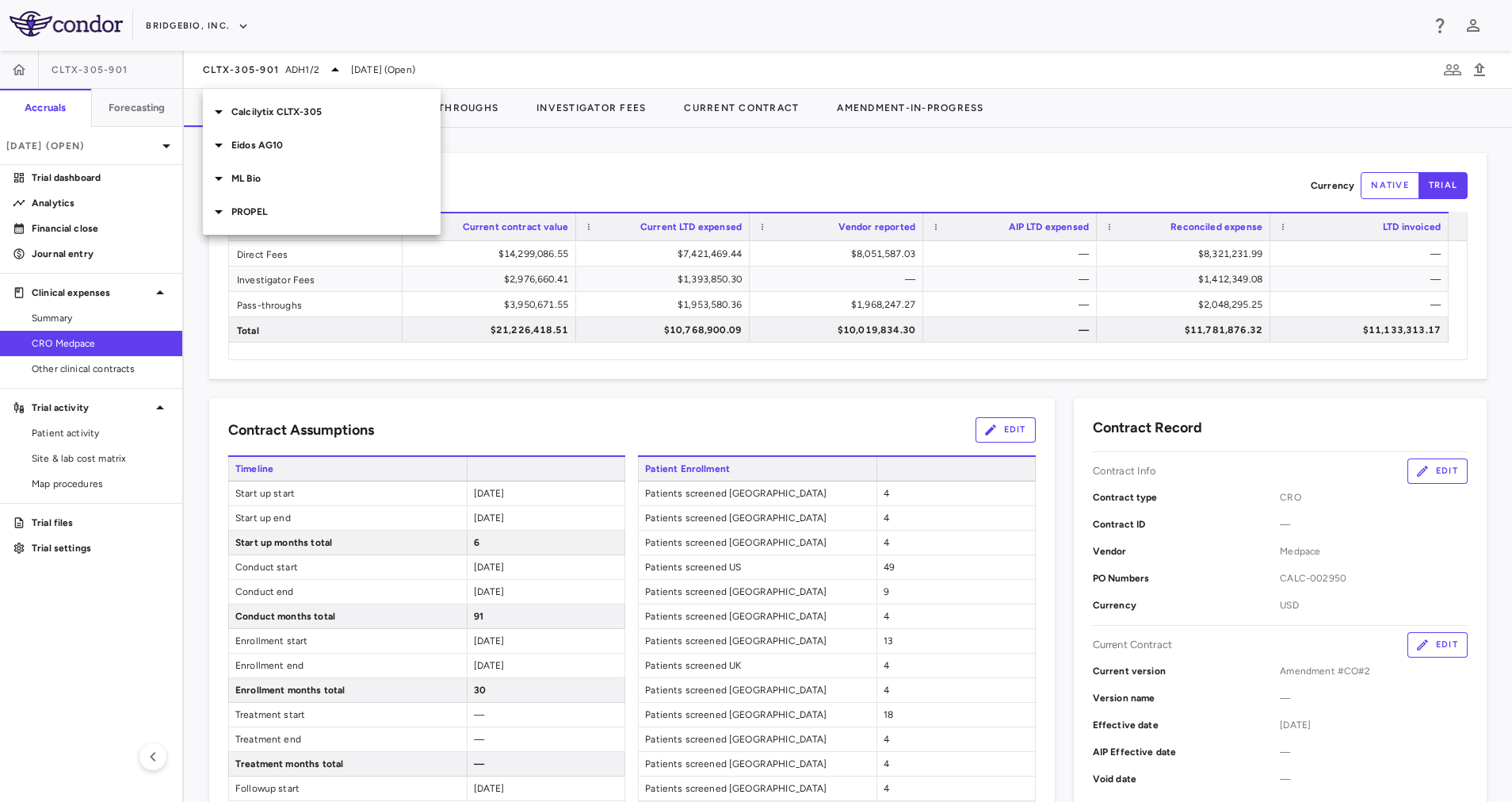
click at [286, 220] on div "PROPEL" at bounding box center [322, 211] width 238 height 33
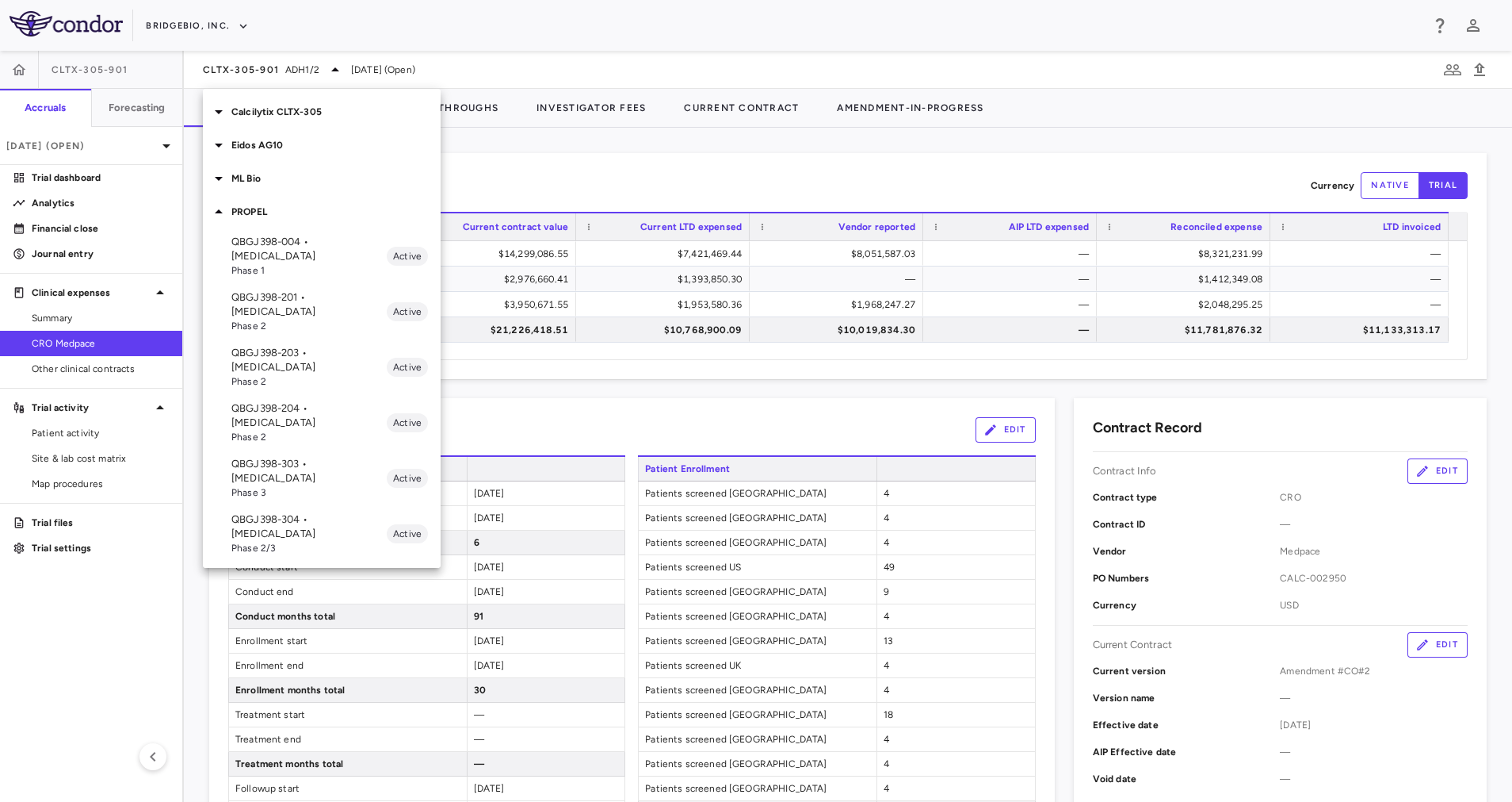
click at [303, 346] on p "QBGJ398-203 • [MEDICAL_DATA]" at bounding box center [309, 360] width 155 height 29
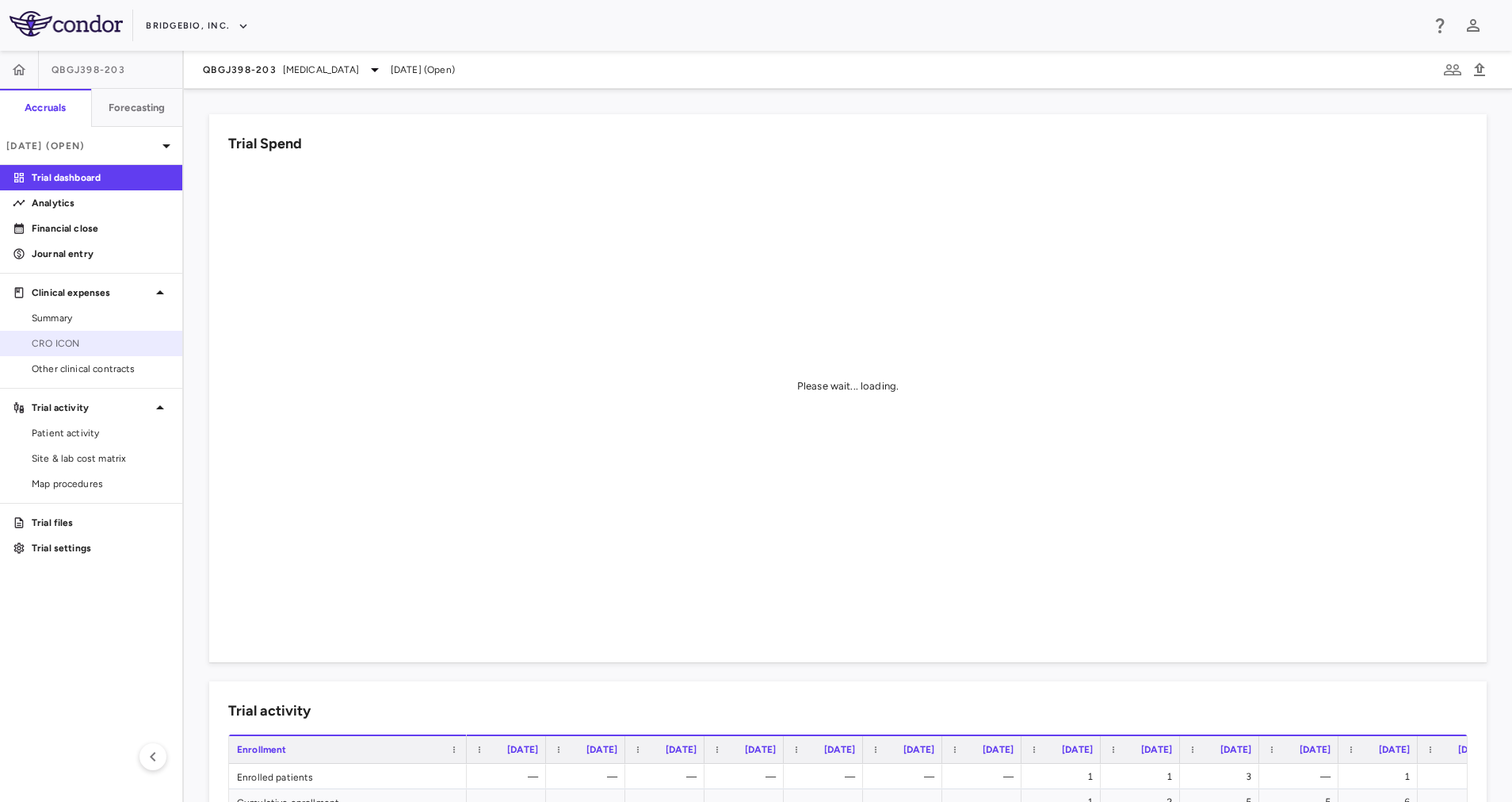
click at [99, 339] on span "CRO ICON" at bounding box center [101, 343] width 138 height 14
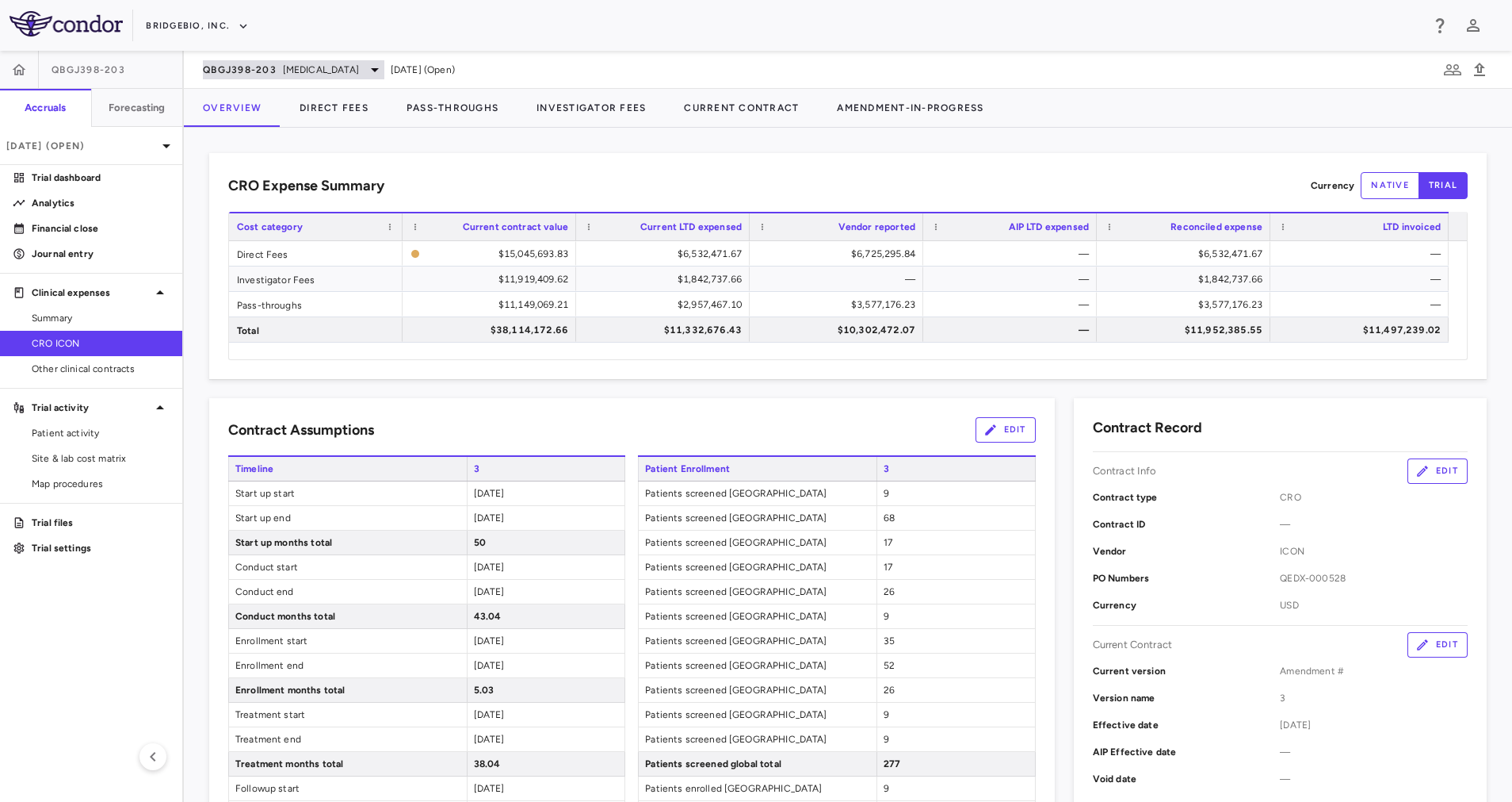
click at [314, 73] on span "[MEDICAL_DATA]" at bounding box center [321, 69] width 76 height 14
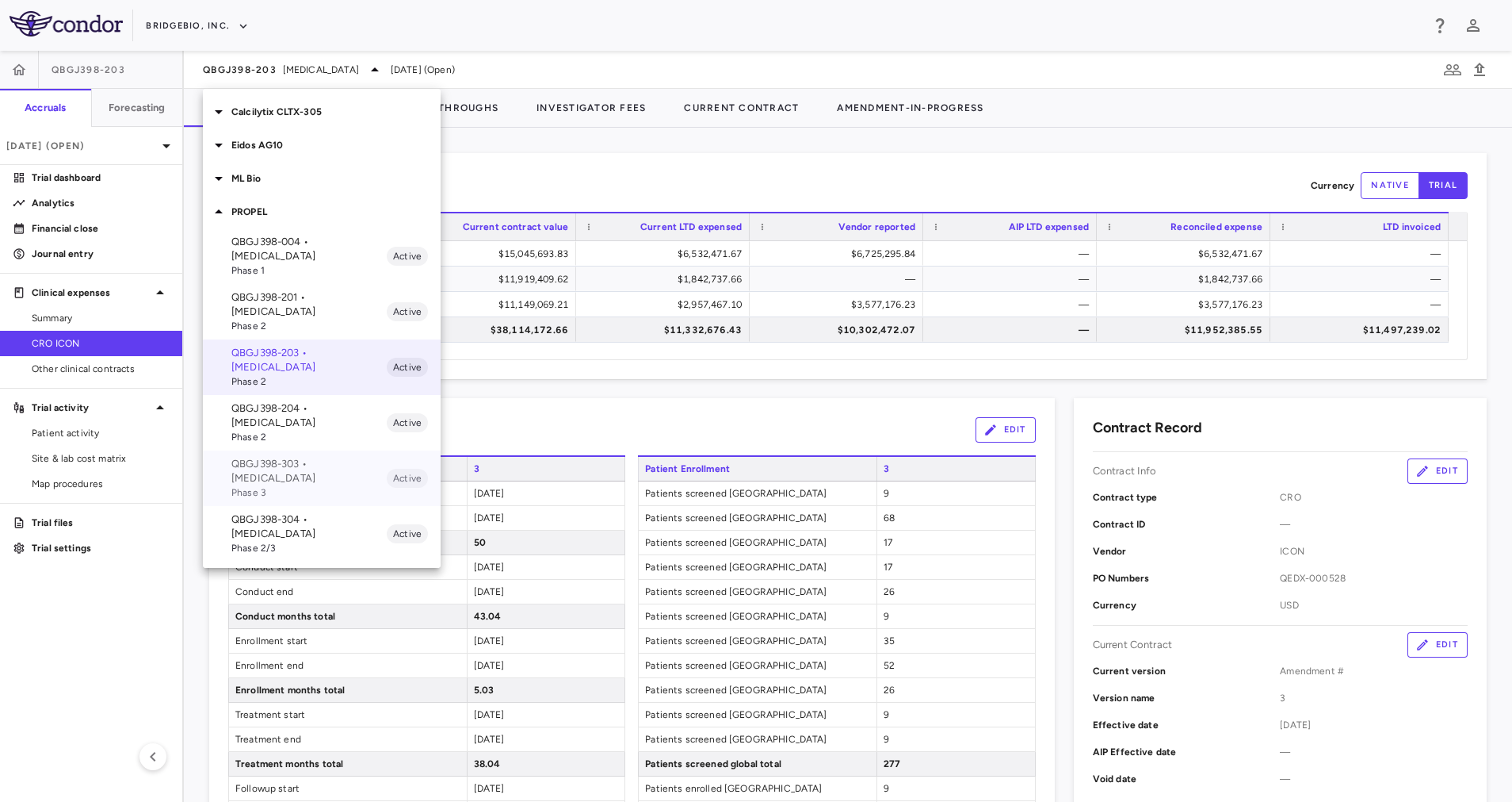
click at [314, 486] on span "Phase 3" at bounding box center [309, 493] width 155 height 14
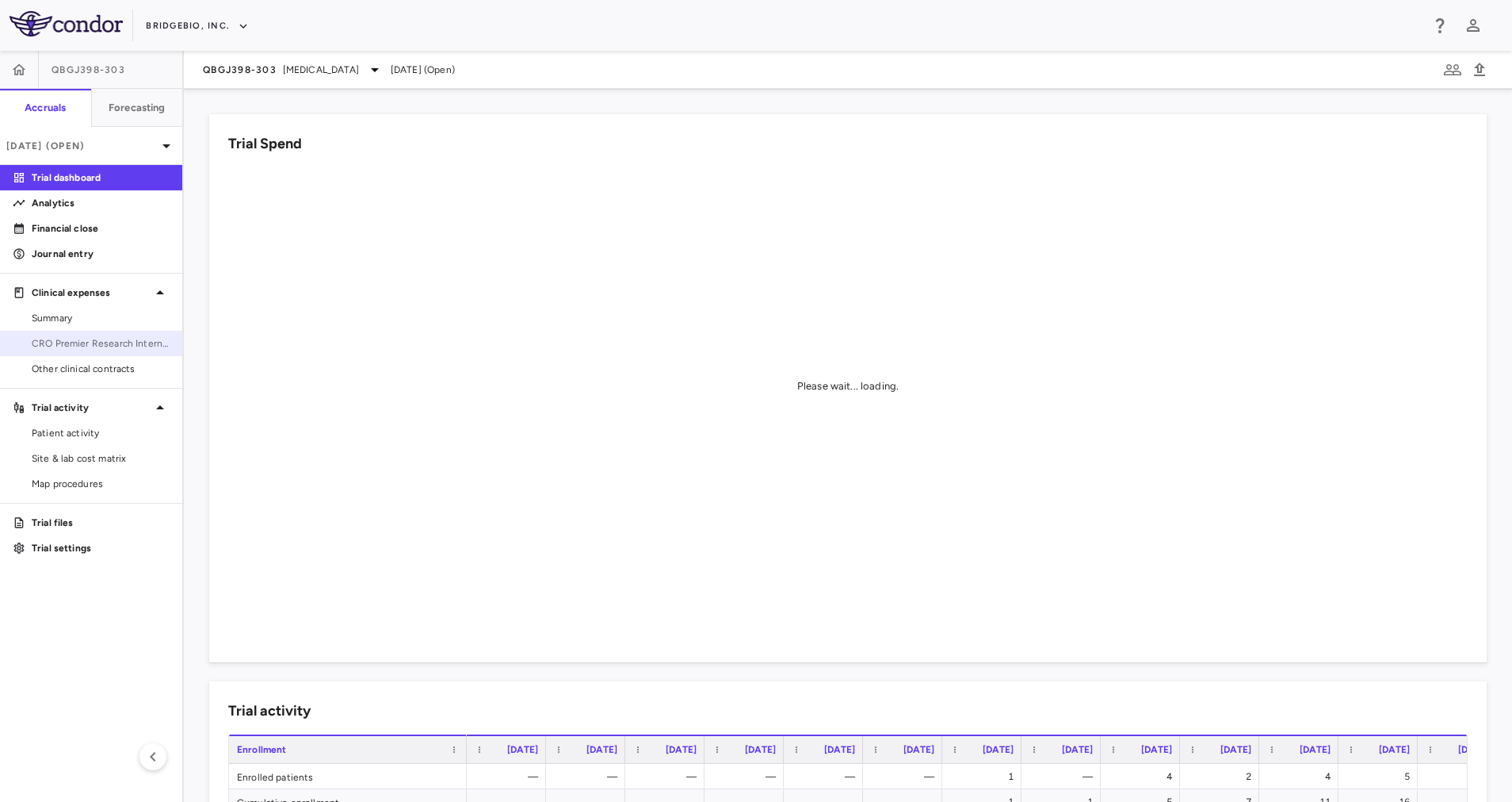
click at [83, 344] on span "CRO Premier Research International LLC" at bounding box center [101, 343] width 138 height 14
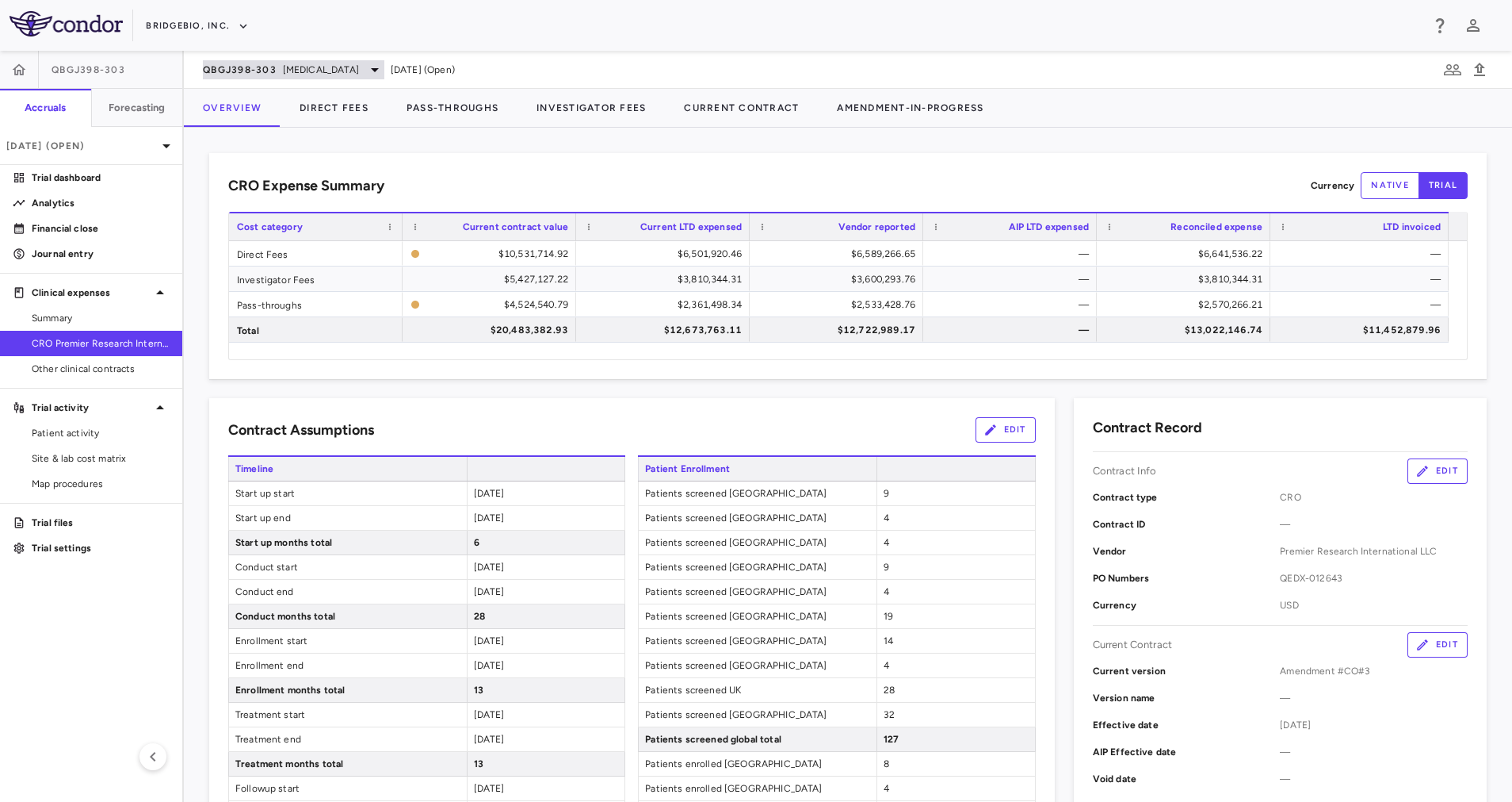
click at [353, 73] on div "QBGJ398-303 [MEDICAL_DATA]" at bounding box center [293, 69] width 181 height 19
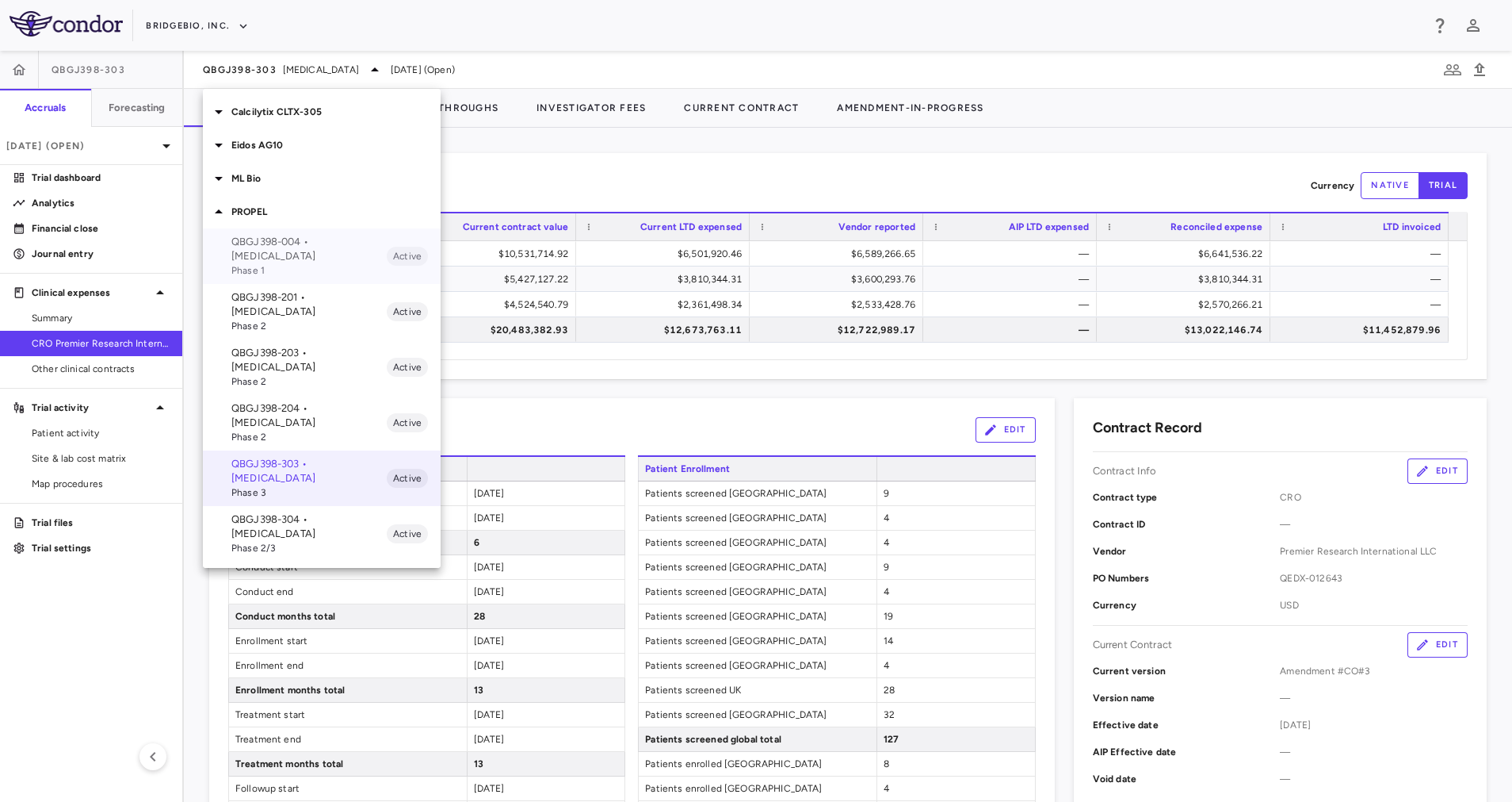
click at [340, 252] on p "QBGJ398-004 • [MEDICAL_DATA]" at bounding box center [309, 249] width 155 height 29
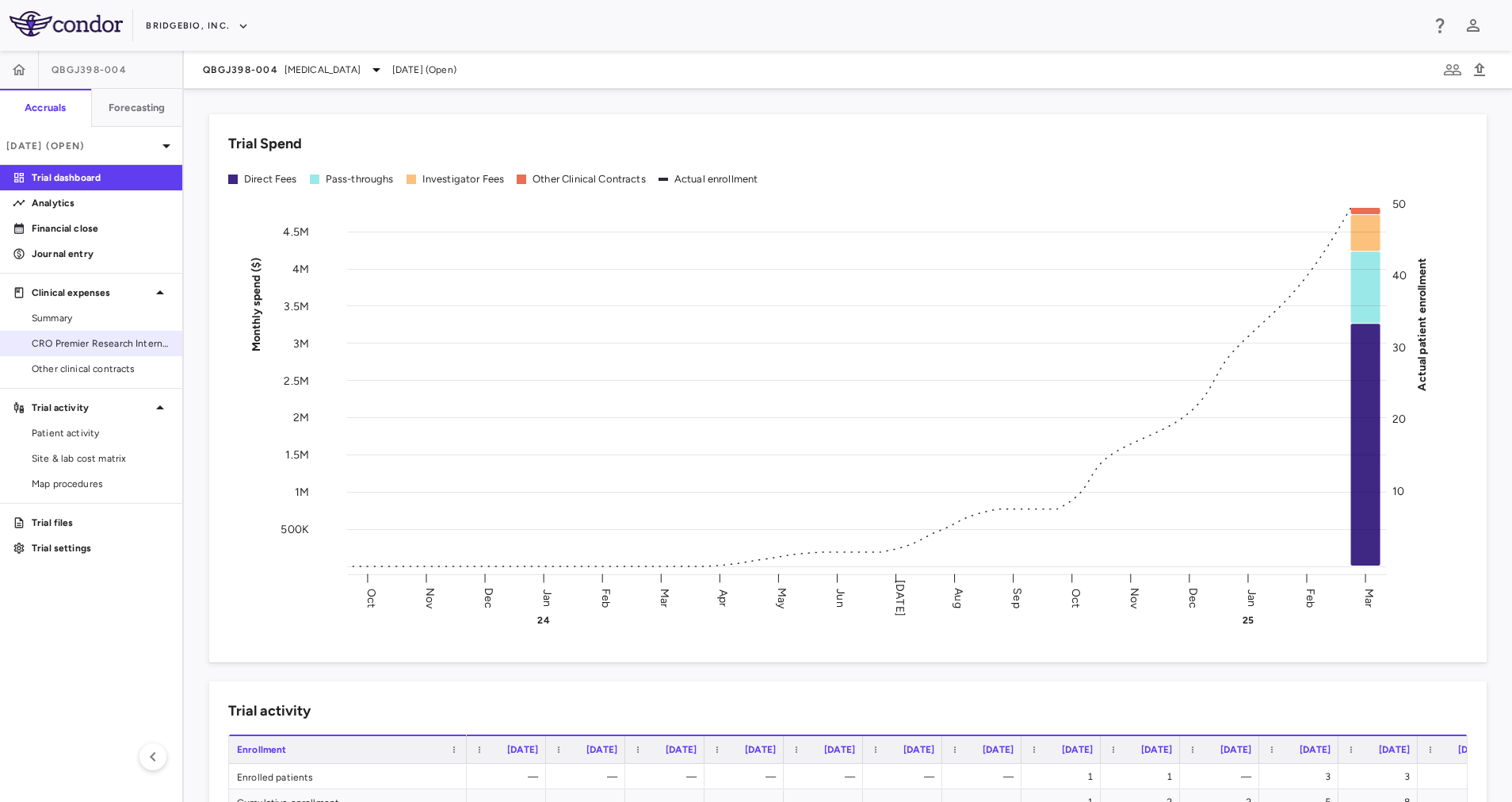
click at [123, 339] on span "CRO Premier Research International" at bounding box center [101, 343] width 138 height 14
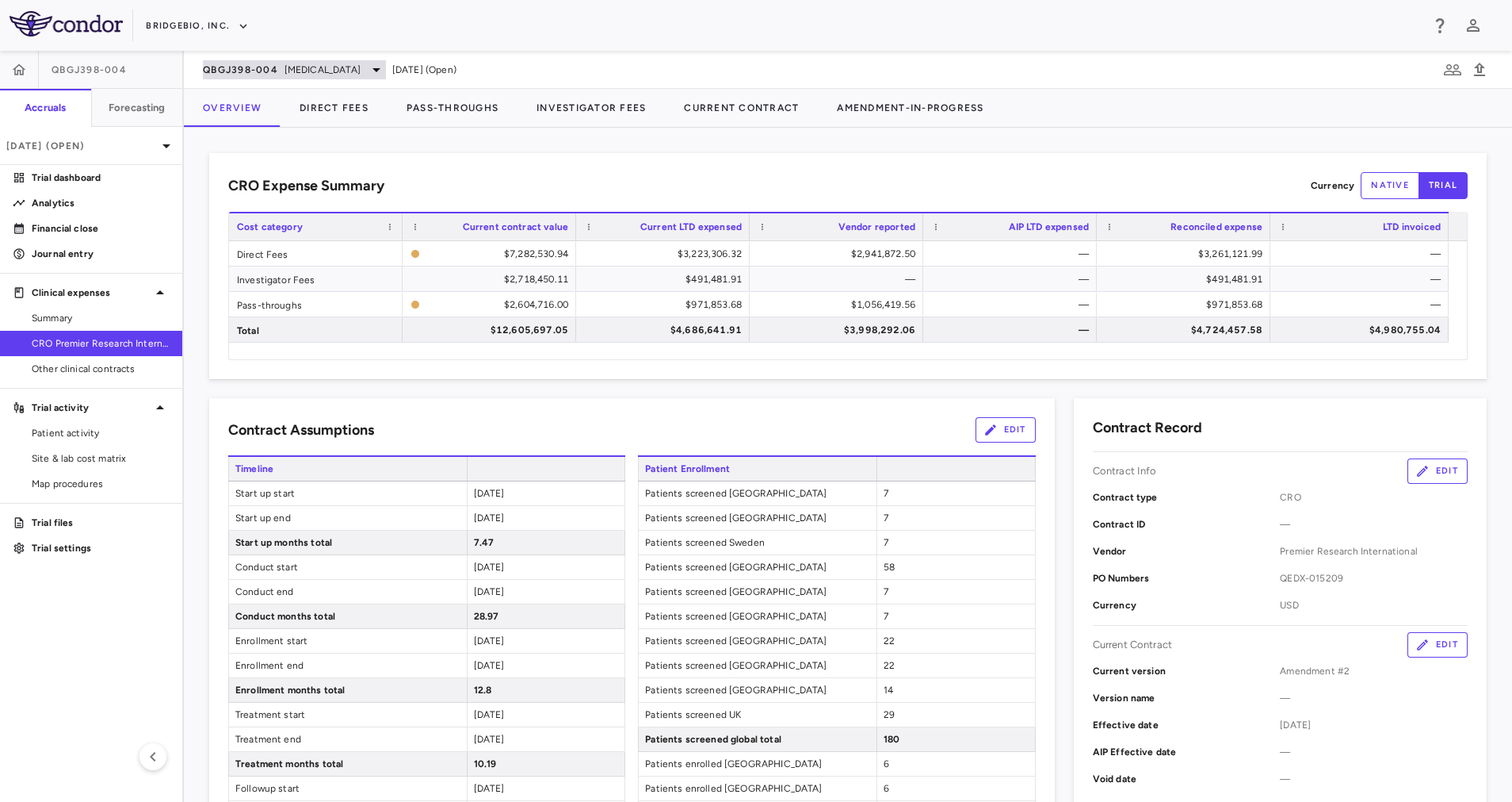
click at [359, 73] on span "[MEDICAL_DATA]" at bounding box center [323, 69] width 76 height 14
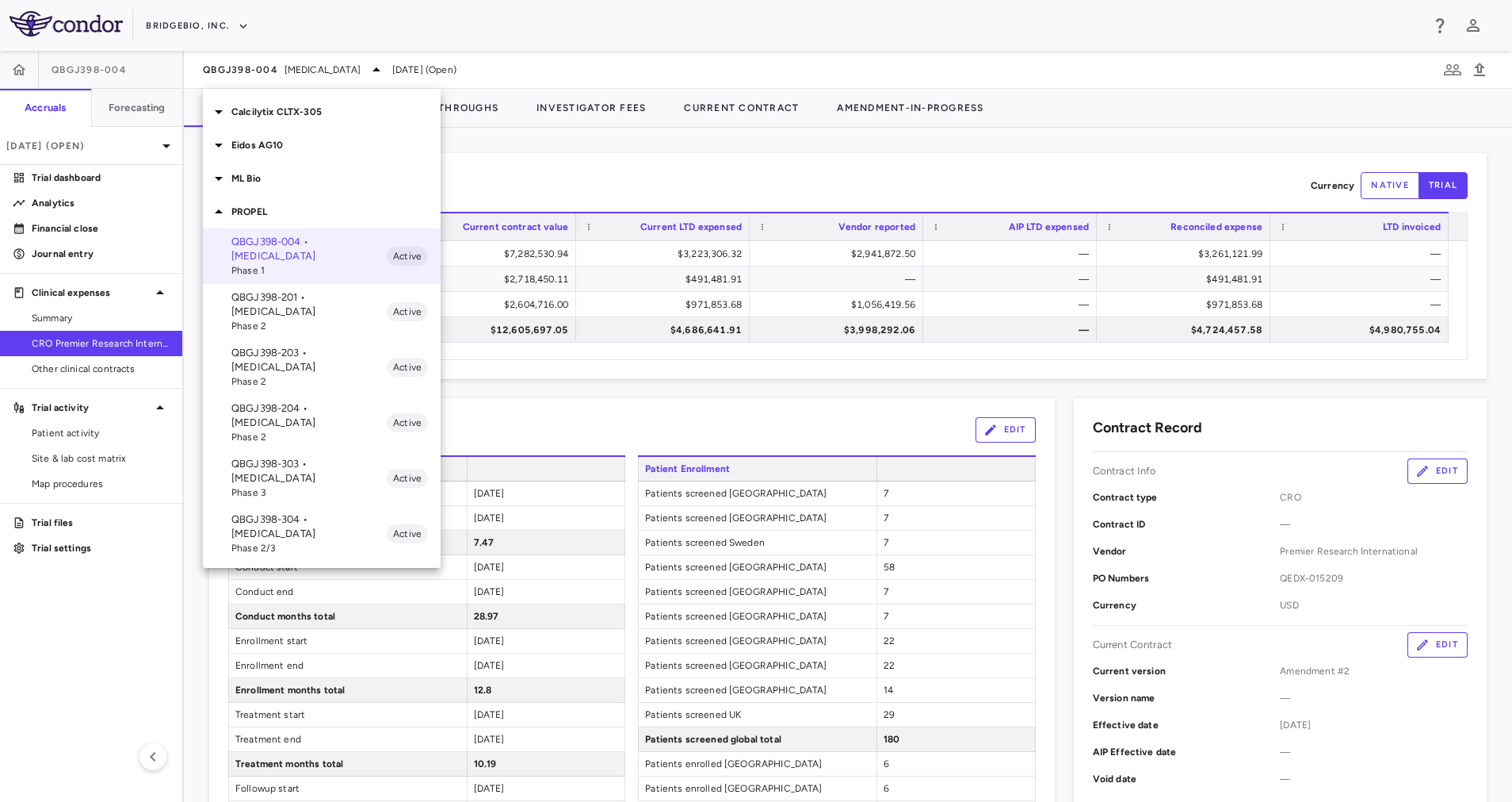
click at [326, 513] on p "QBGJ398-304 • [MEDICAL_DATA]" at bounding box center [309, 527] width 155 height 29
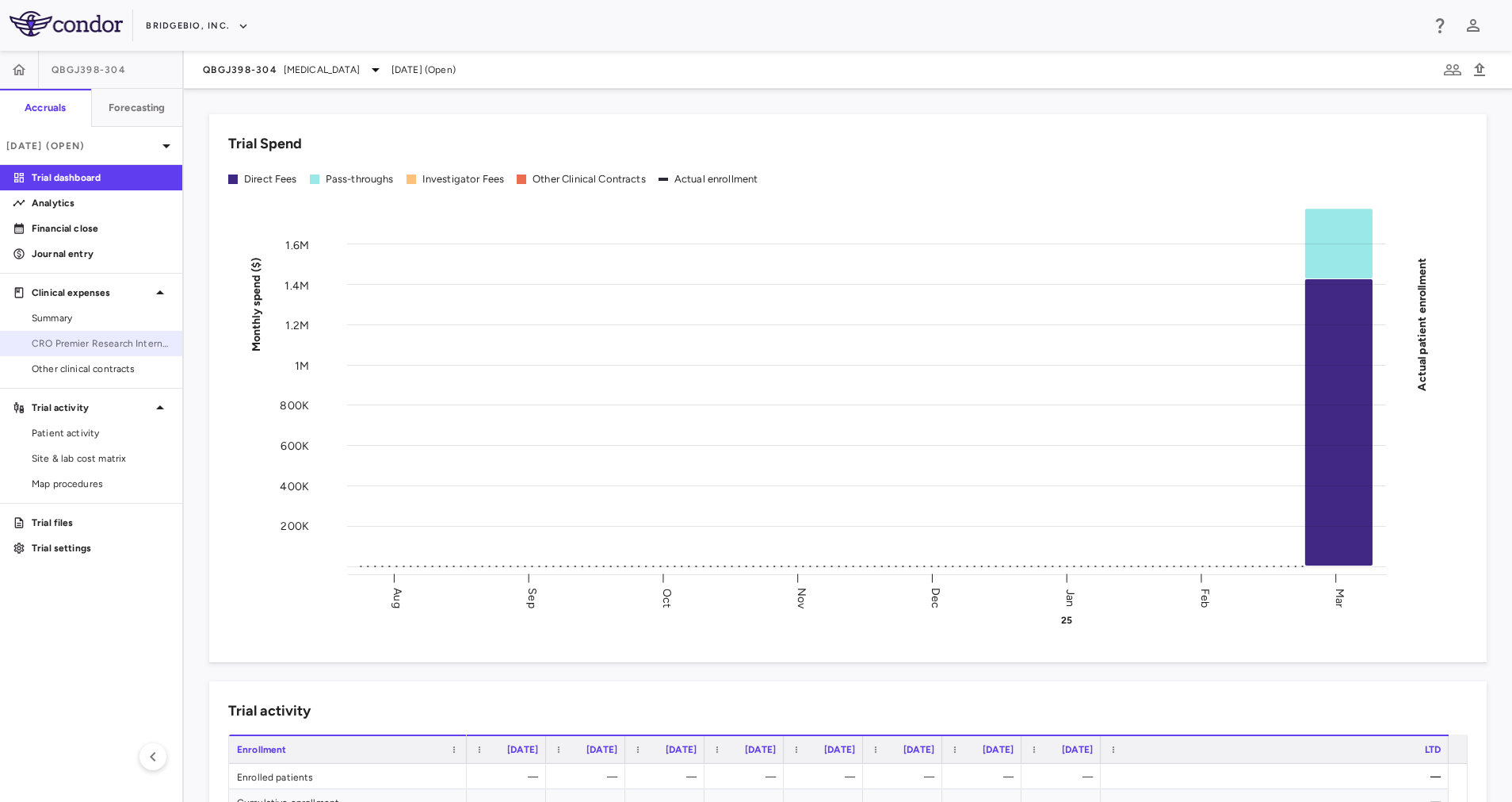
click at [117, 340] on span "CRO Premier Research International LLC" at bounding box center [101, 343] width 138 height 14
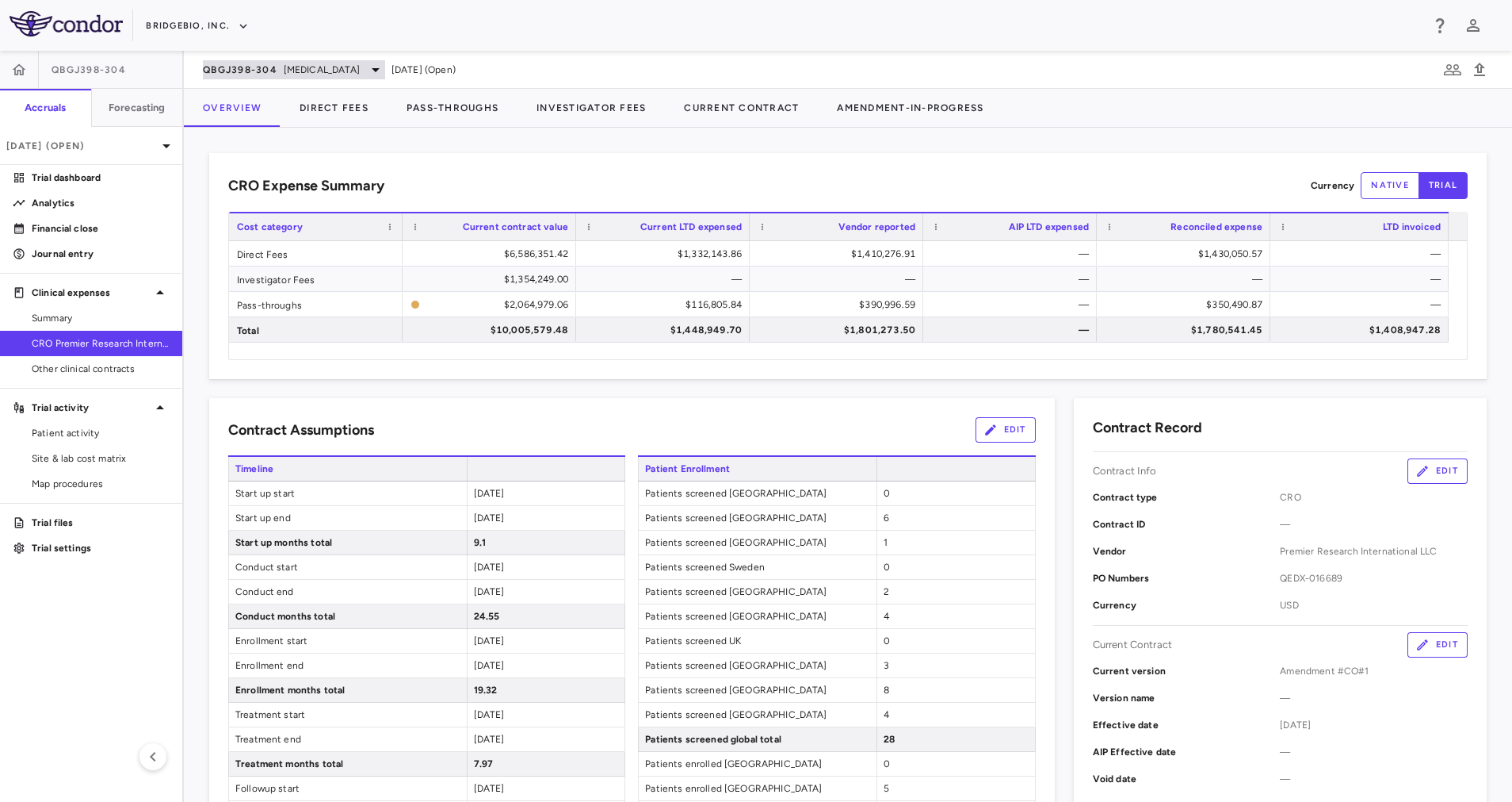
click at [360, 67] on span "[MEDICAL_DATA]" at bounding box center [322, 69] width 76 height 14
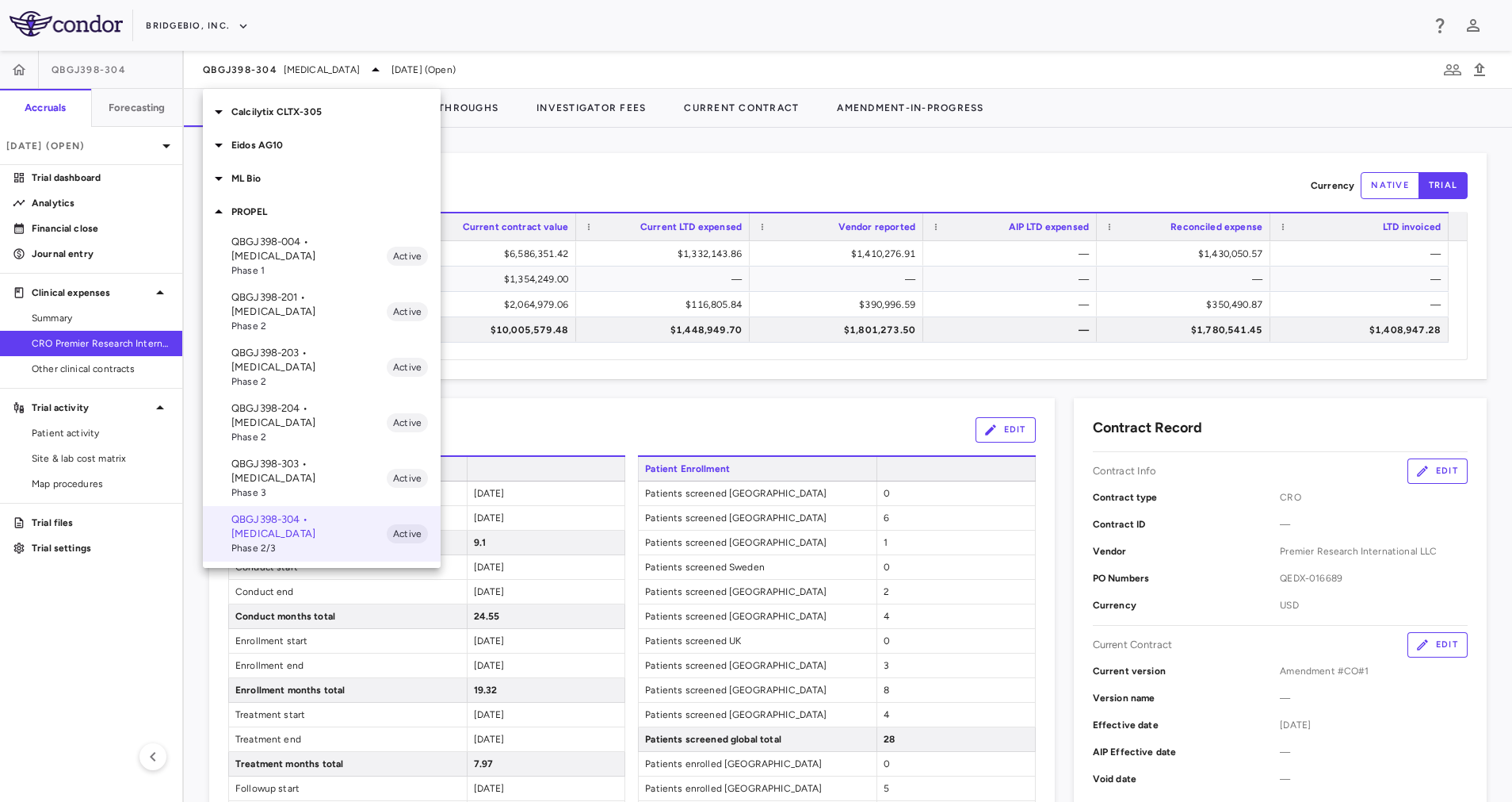
click at [333, 401] on p "QBGJ398-204 • [MEDICAL_DATA]" at bounding box center [309, 416] width 155 height 29
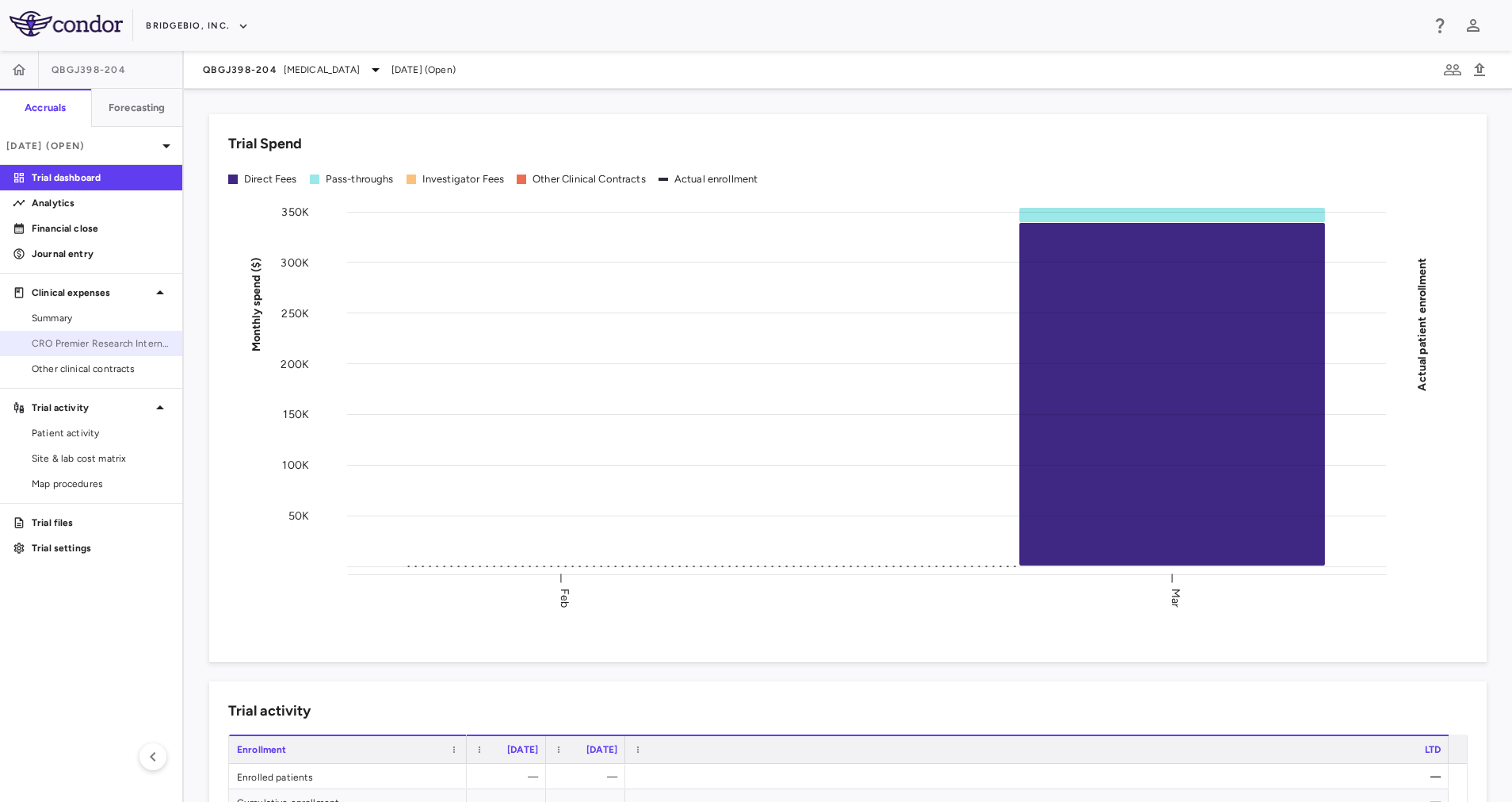
click at [109, 339] on span "CRO Premier Research International LLC" at bounding box center [101, 343] width 138 height 14
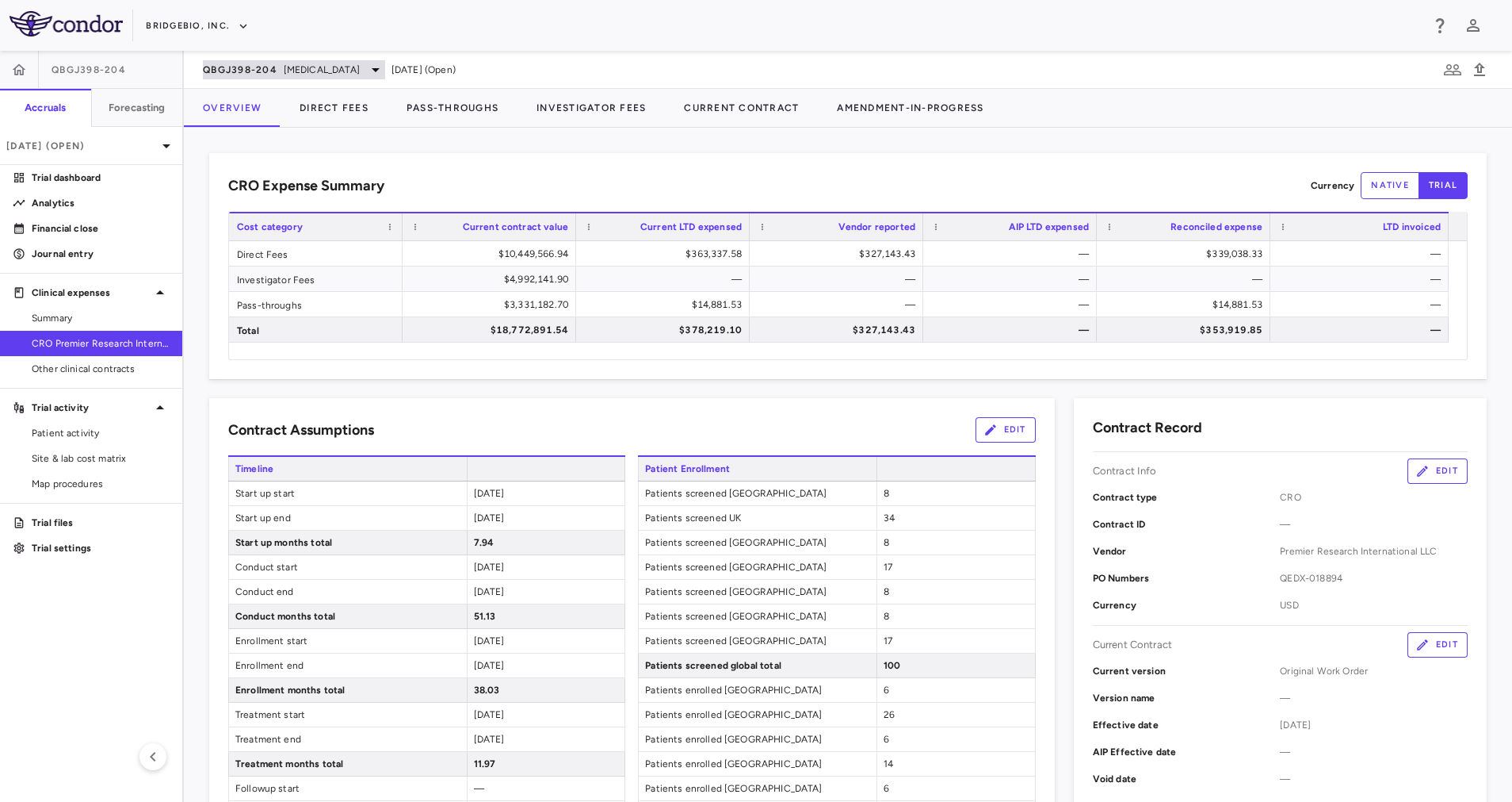
click at [356, 67] on div "QBGJ398-204 [MEDICAL_DATA]" at bounding box center [294, 69] width 182 height 19
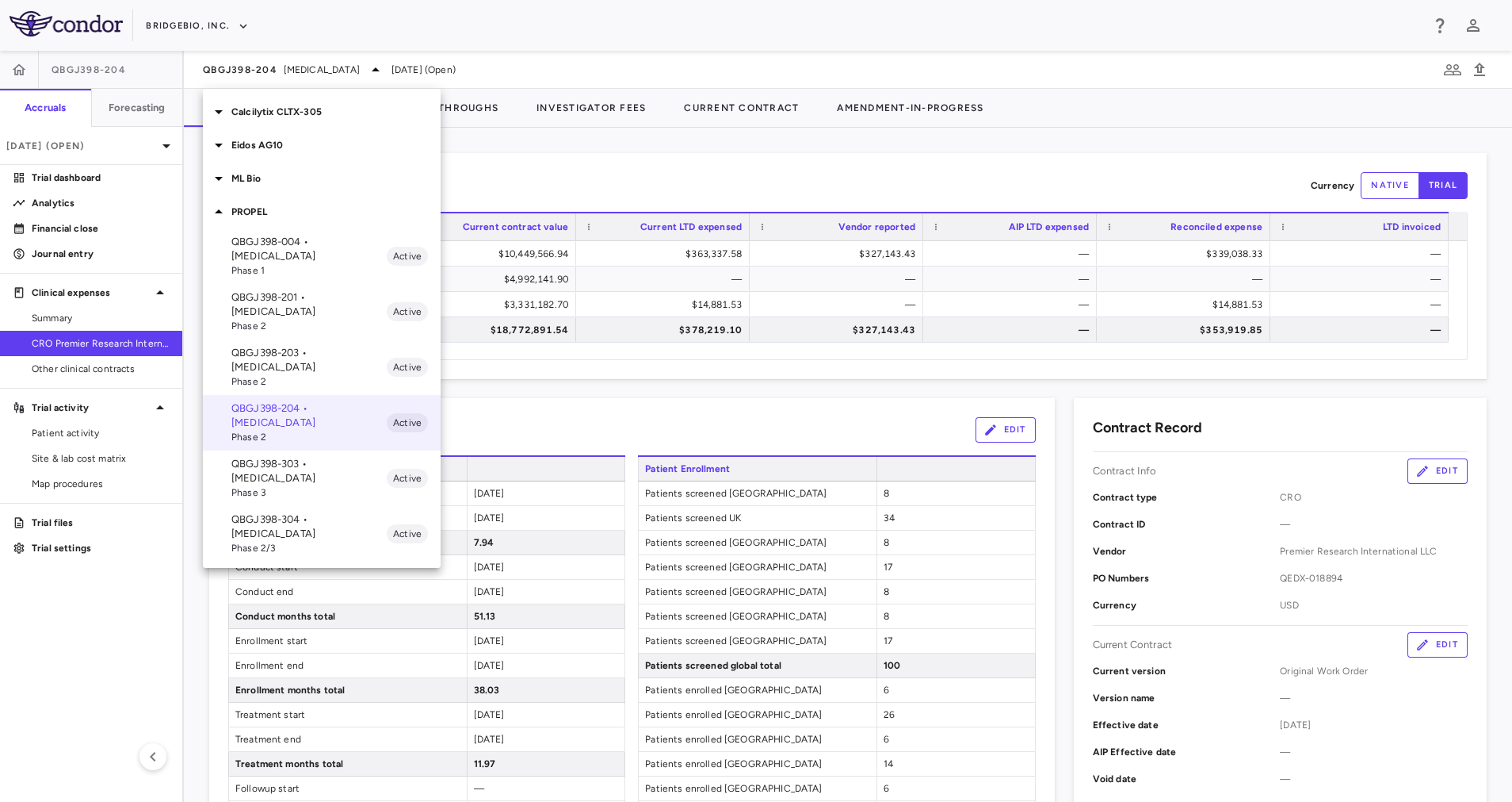
click at [324, 486] on span "Phase 3" at bounding box center [309, 493] width 155 height 14
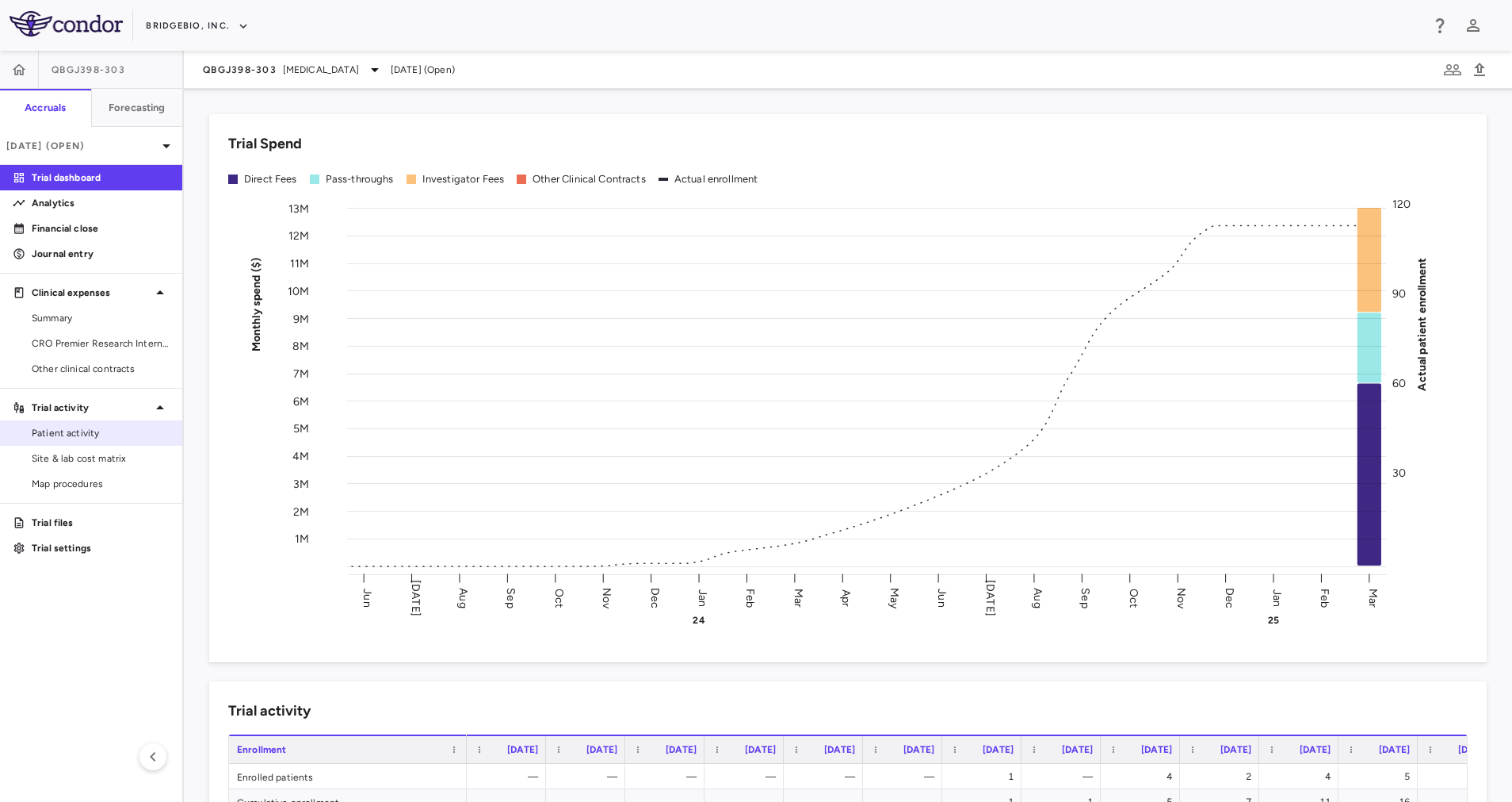
click at [94, 437] on span "Patient activity" at bounding box center [101, 433] width 138 height 14
